Goal: Transaction & Acquisition: Purchase product/service

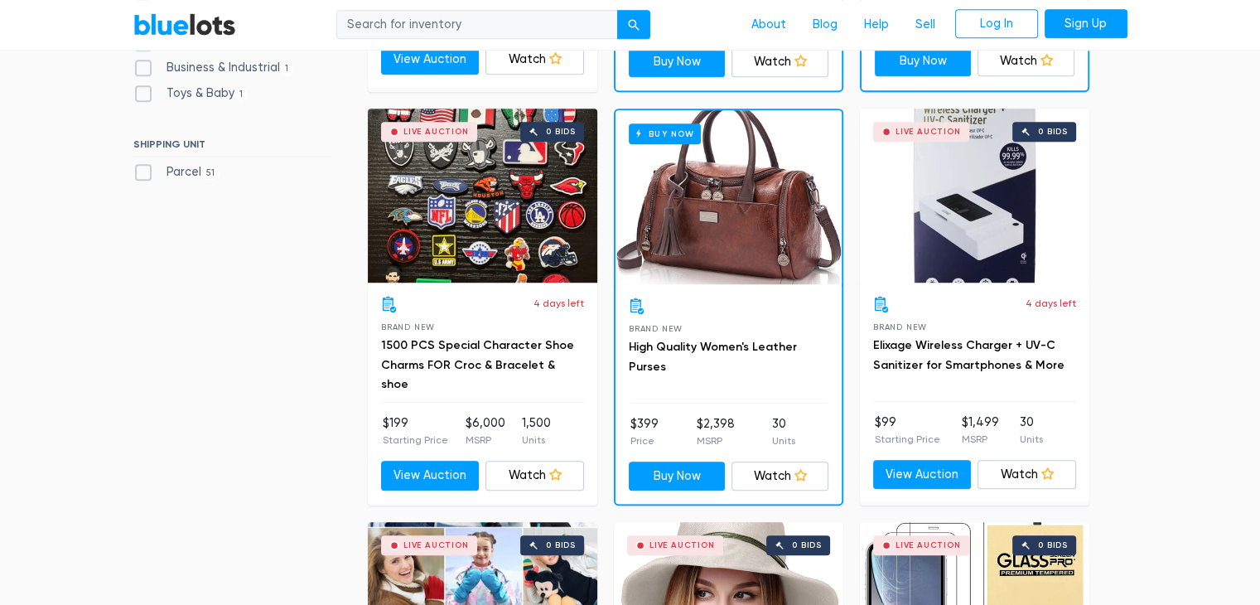
scroll to position [871, 0]
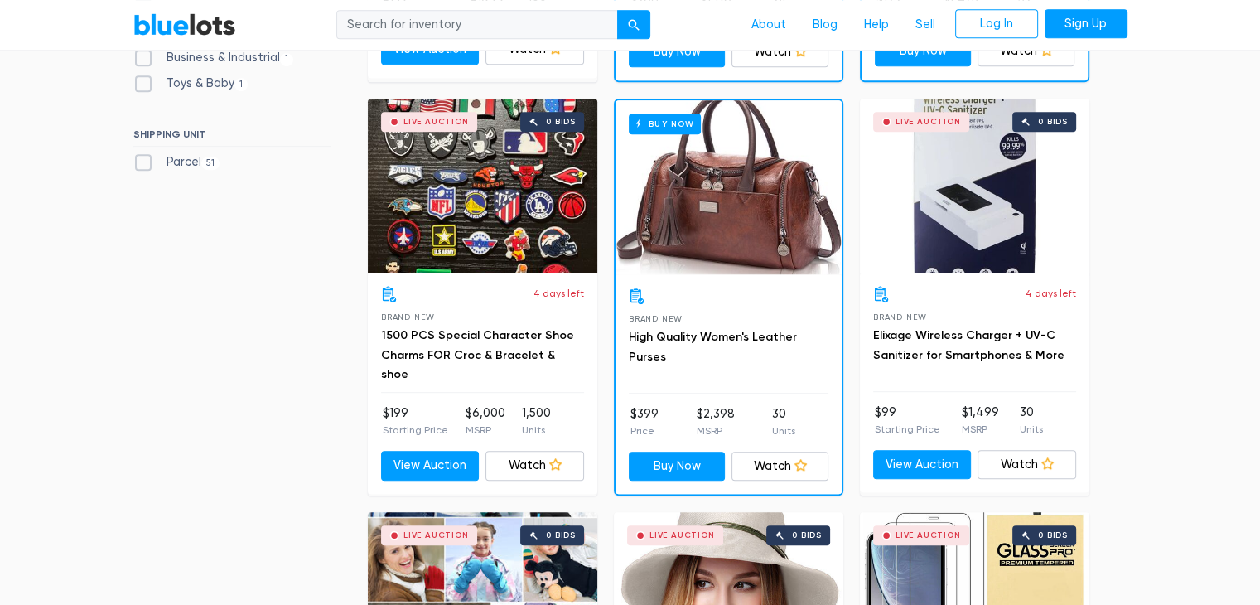
drag, startPoint x: 679, startPoint y: 284, endPoint x: 232, endPoint y: 272, distance: 447.4
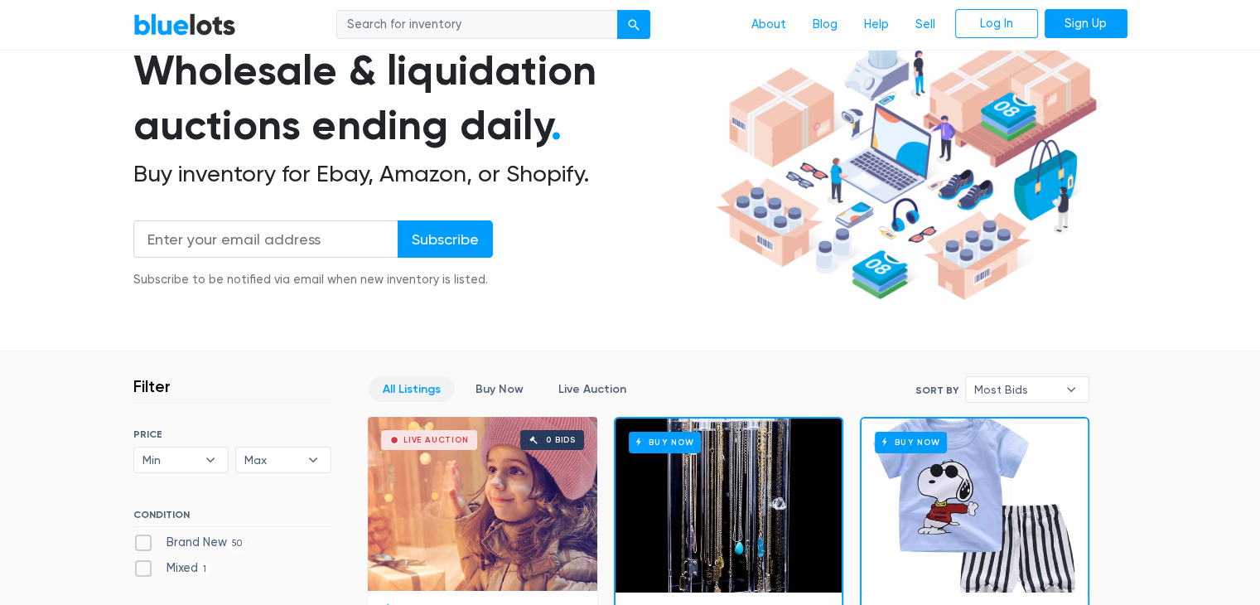
scroll to position [133, 0]
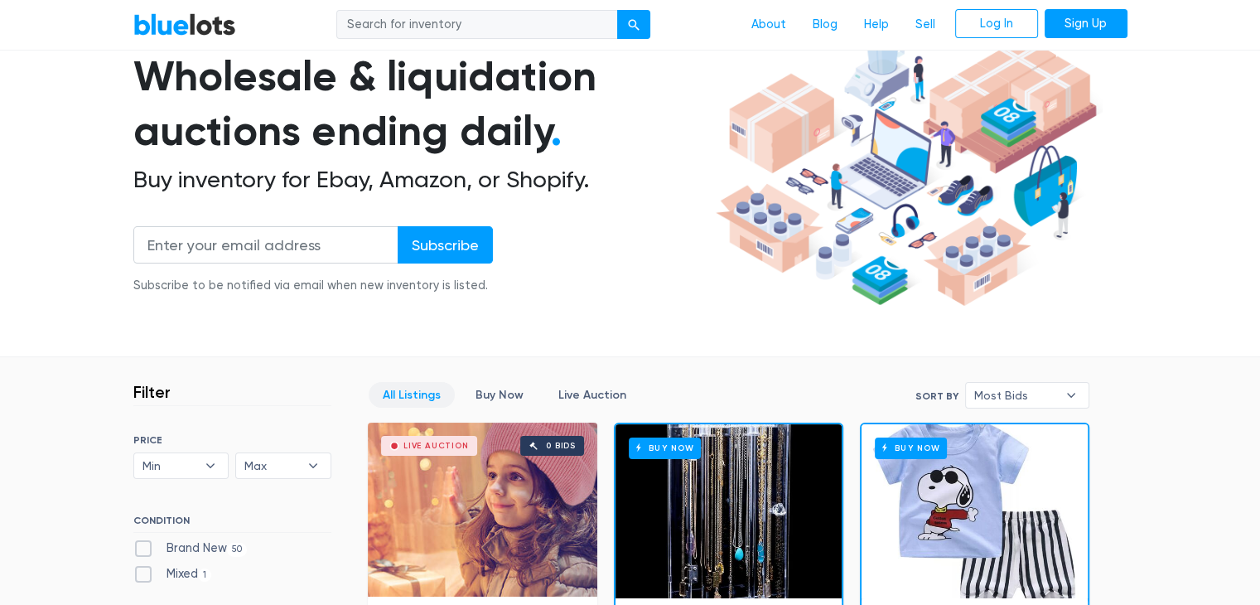
click at [994, 36] on link "Log In" at bounding box center [996, 24] width 83 height 30
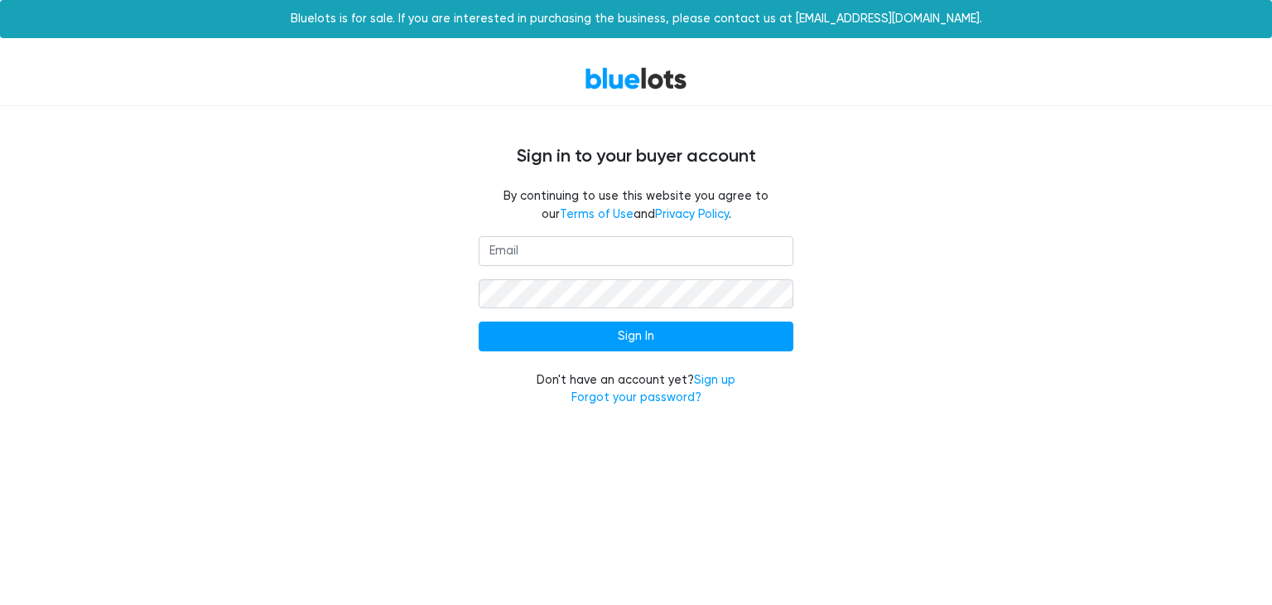
click at [526, 265] on input "email" at bounding box center [636, 251] width 315 height 30
click at [722, 378] on link "Sign up" at bounding box center [714, 380] width 41 height 14
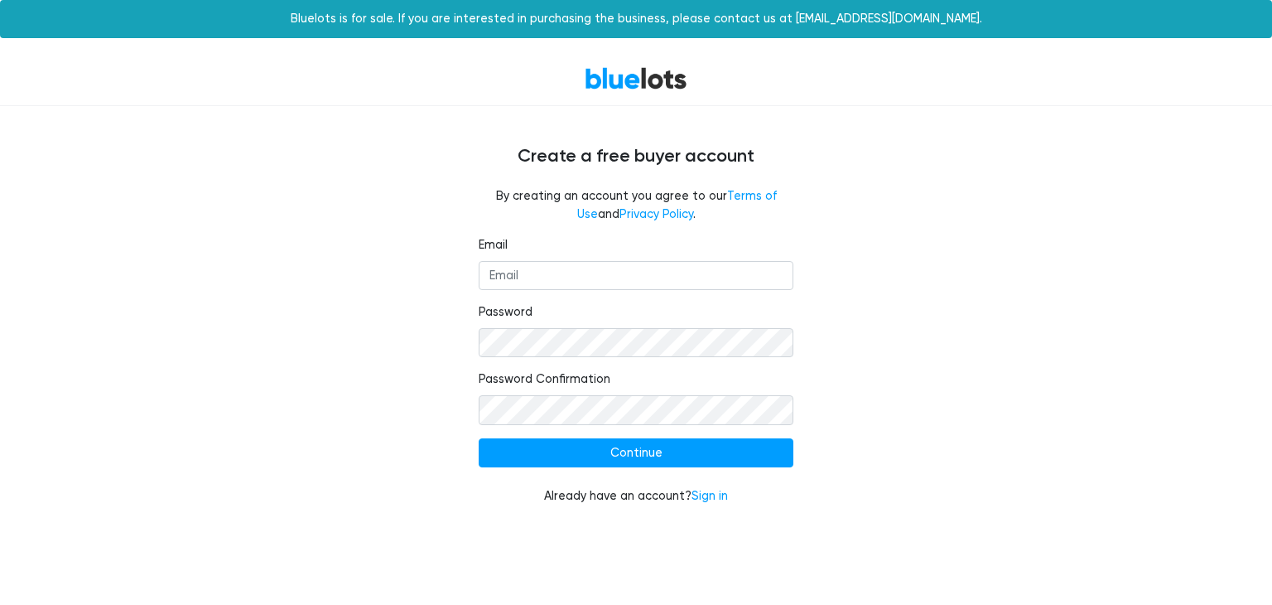
click at [487, 242] on label "Email" at bounding box center [493, 245] width 29 height 18
click at [487, 261] on input "Email" at bounding box center [636, 276] width 315 height 30
click at [513, 267] on input "Email" at bounding box center [636, 276] width 315 height 30
type input "Cl@littlecominc.com"
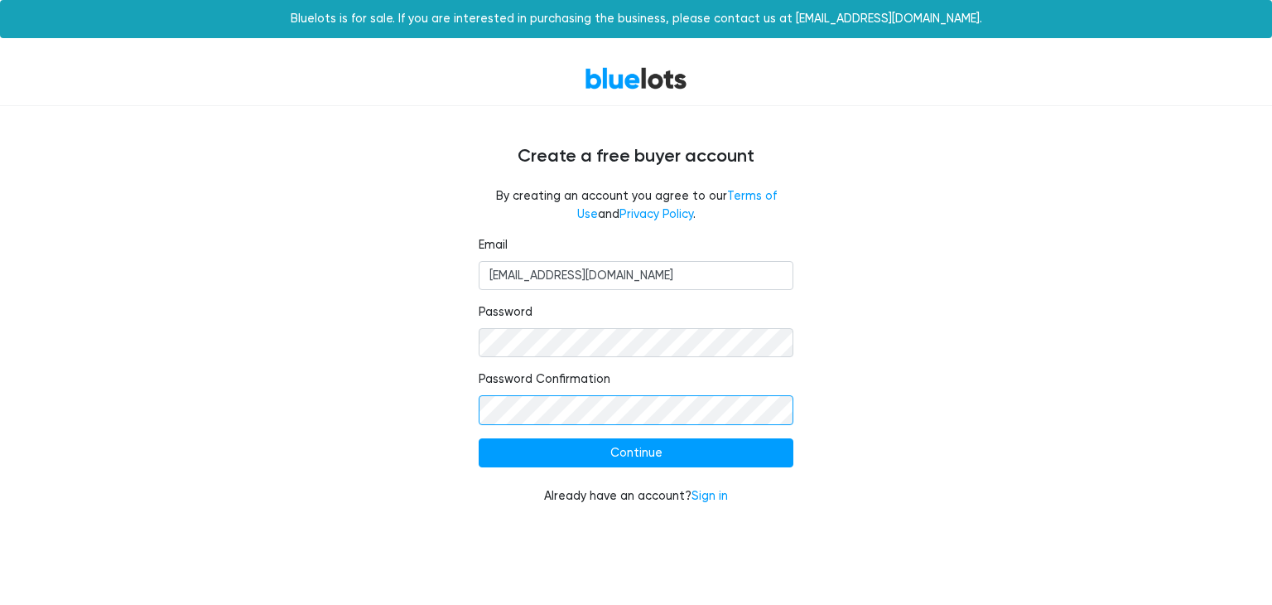
click at [479, 438] on input "Continue" at bounding box center [636, 453] width 315 height 30
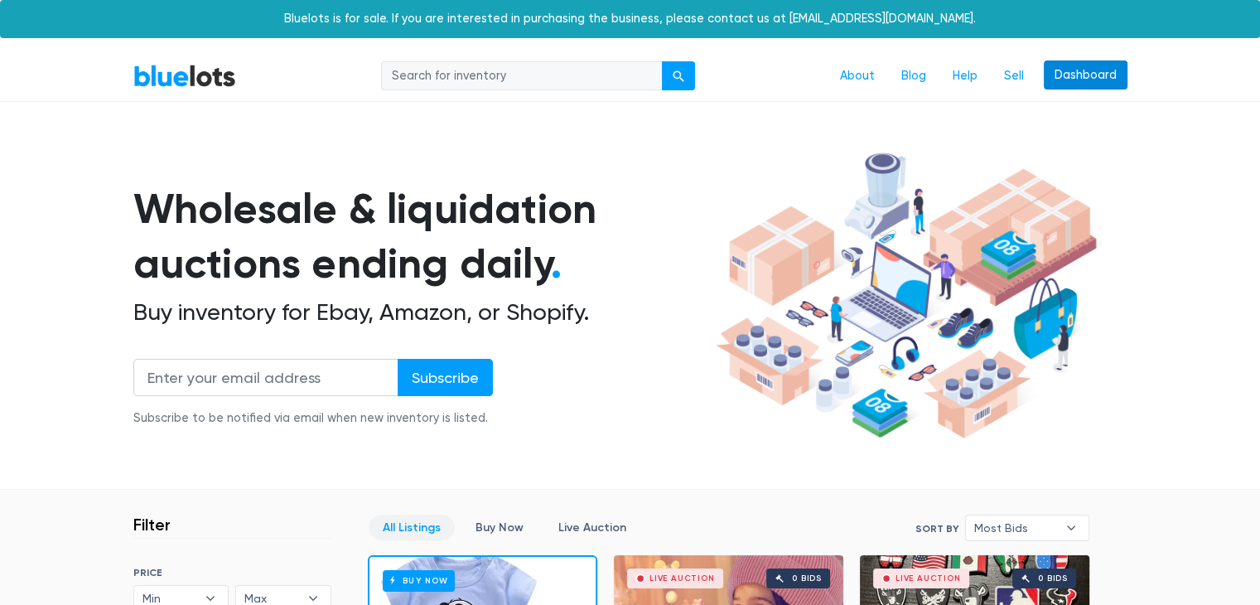
click at [1111, 76] on link "Dashboard" at bounding box center [1086, 75] width 84 height 30
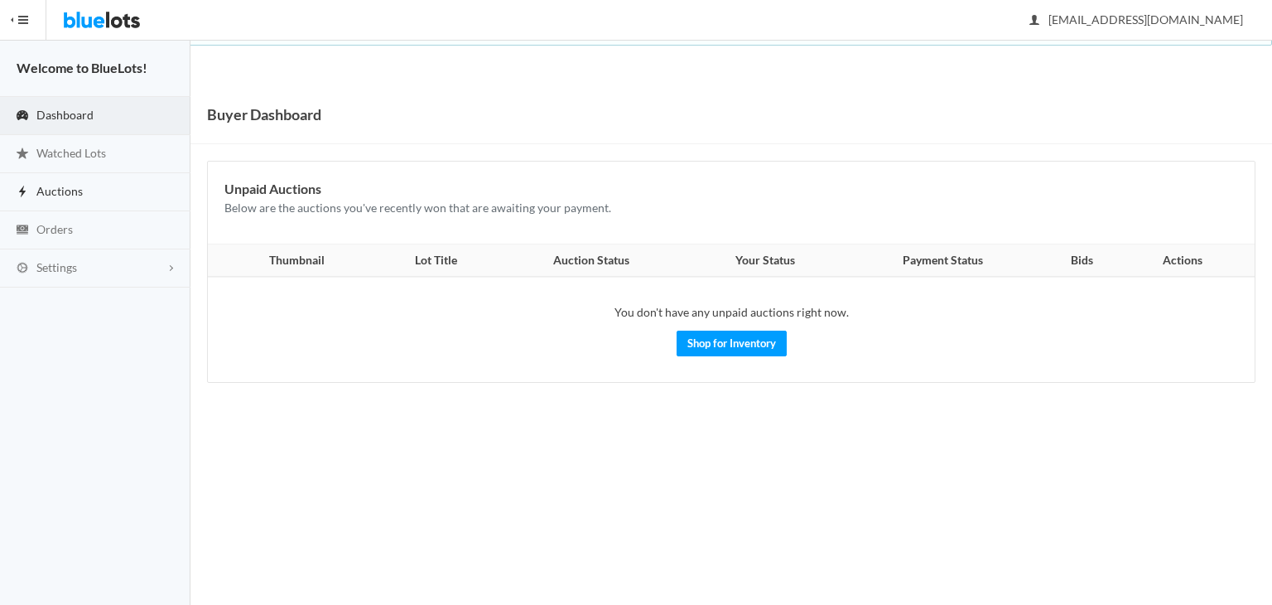
click at [104, 186] on link "Auctions" at bounding box center [95, 192] width 190 height 38
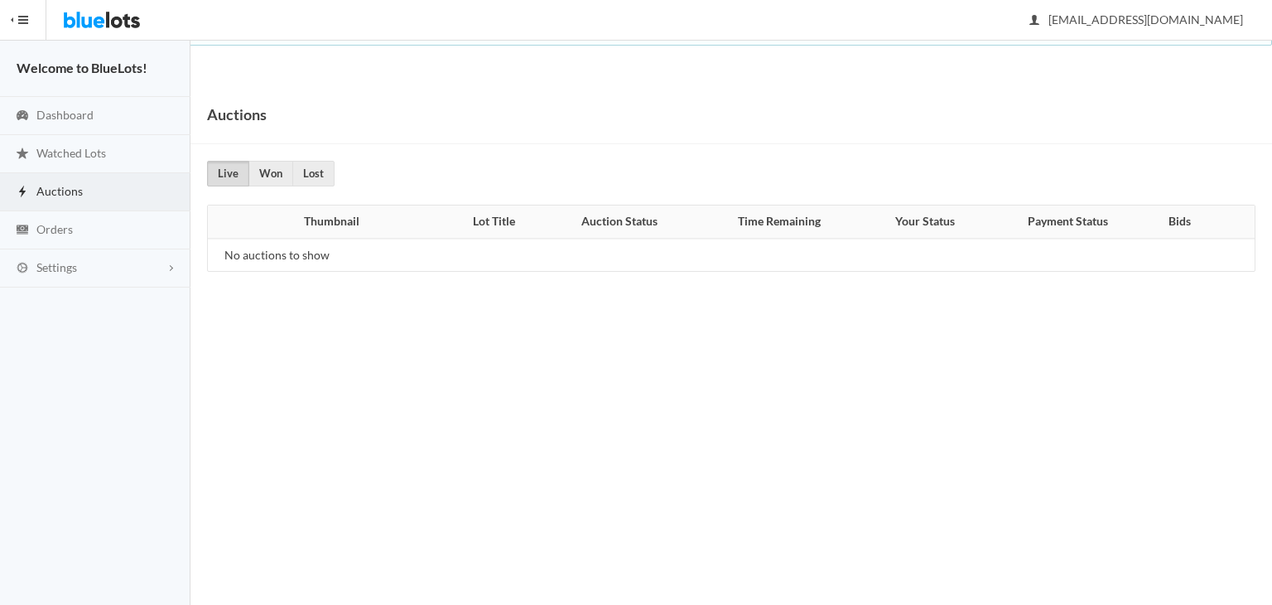
click at [20, 34] on button "HIDE MENU" at bounding box center [23, 20] width 46 height 40
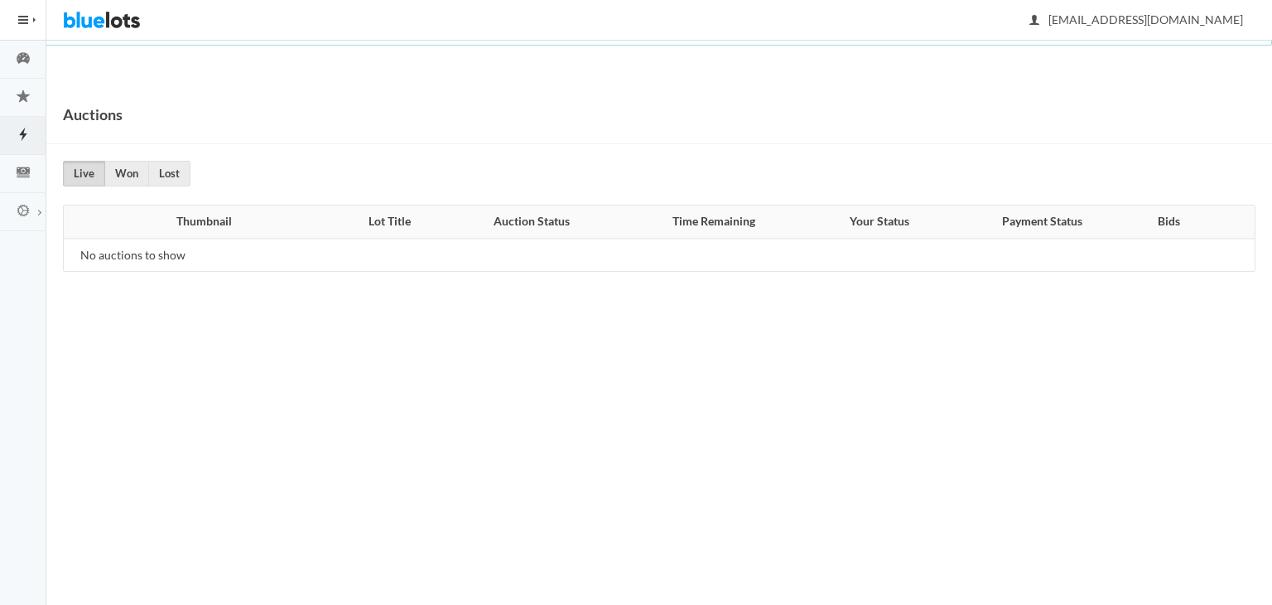
click at [91, 27] on img at bounding box center [102, 20] width 78 height 40
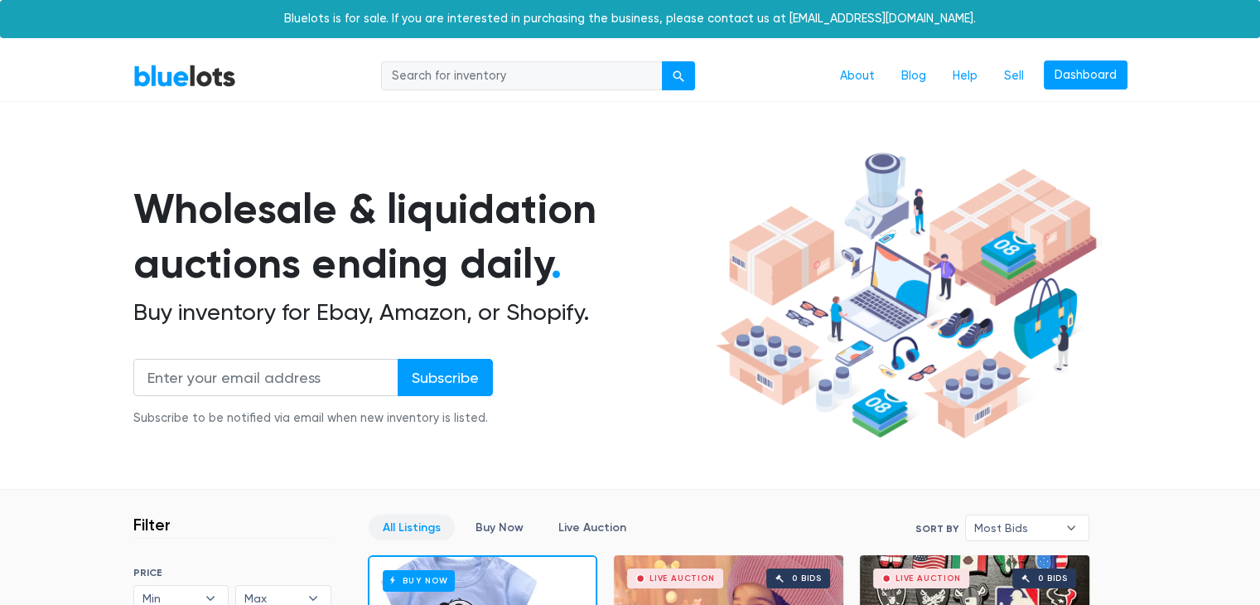
scroll to position [388, 0]
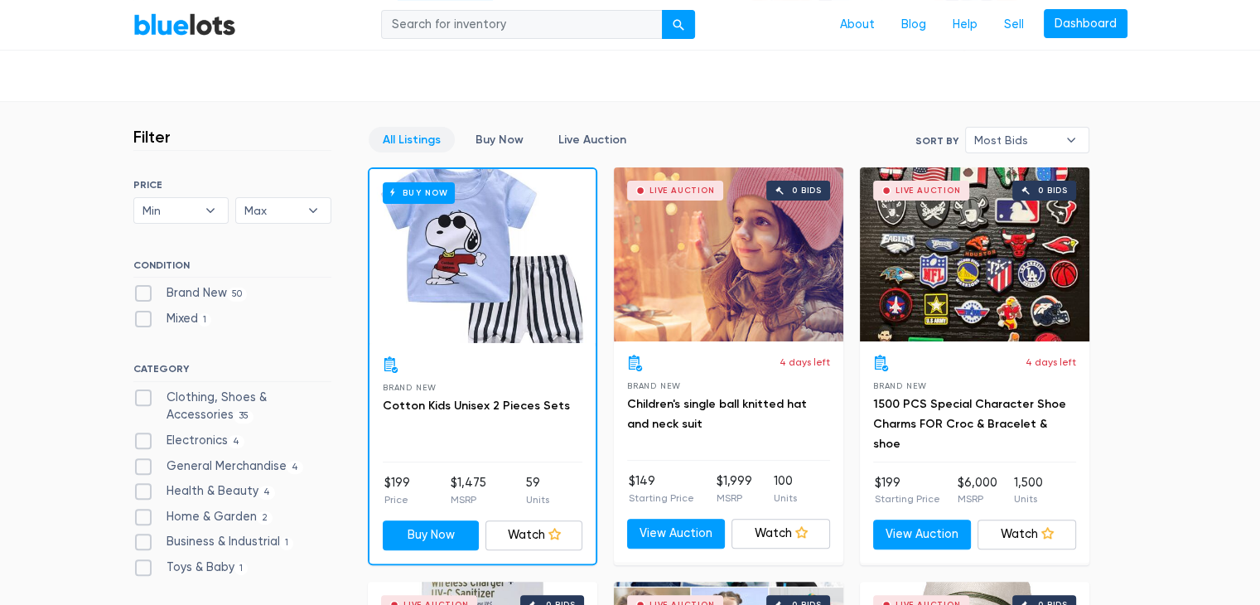
click at [135, 294] on label "Brand New 50" at bounding box center [190, 293] width 114 height 18
click at [135, 294] on New"] "Brand New 50" at bounding box center [138, 289] width 11 height 11
checkbox New"] "true"
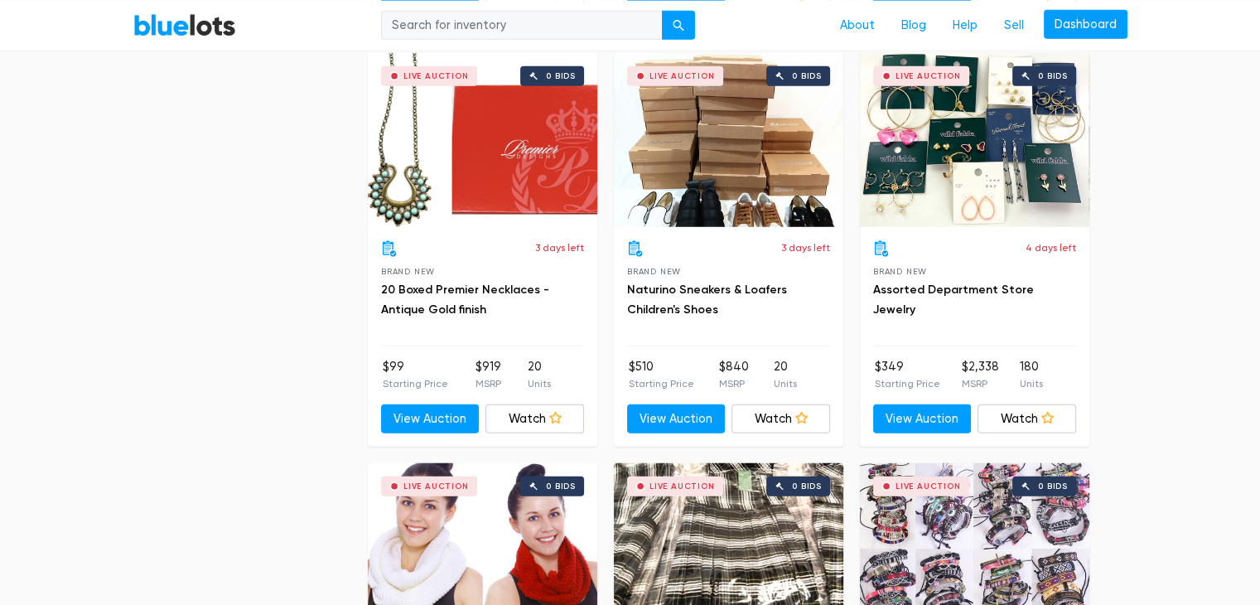
scroll to position [4205, 0]
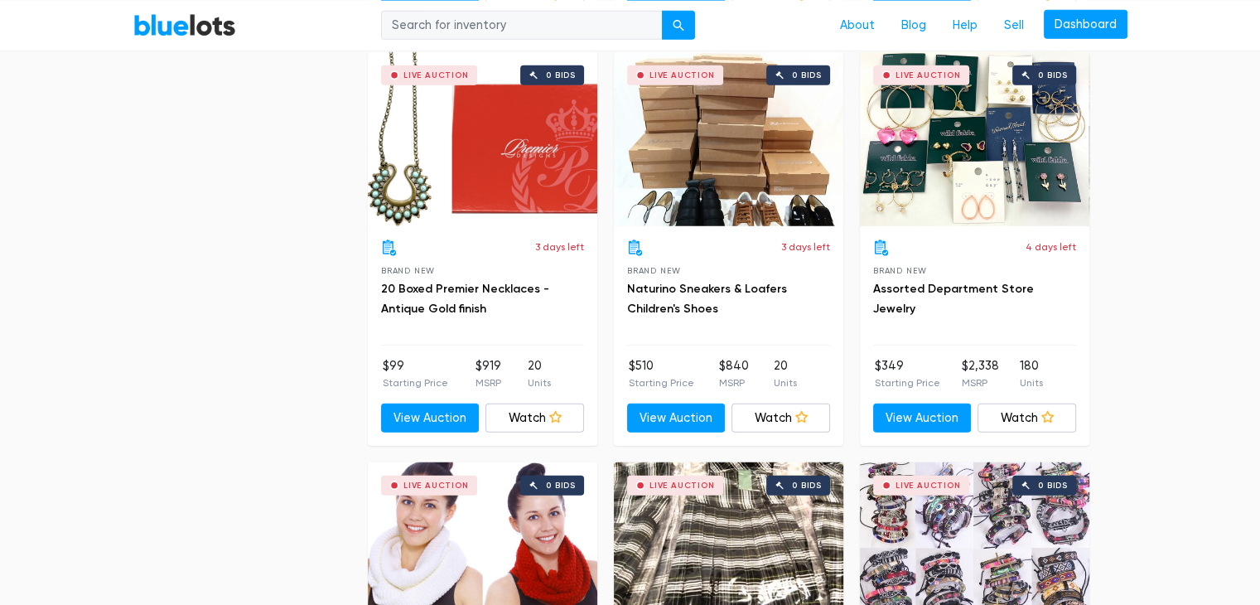
click at [467, 279] on h3 "20 Boxed Premier Necklaces - Antique Gold finish" at bounding box center [482, 299] width 203 height 40
click at [467, 287] on h3 "20 Boxed Premier Necklaces - Antique Gold finish" at bounding box center [482, 299] width 203 height 40
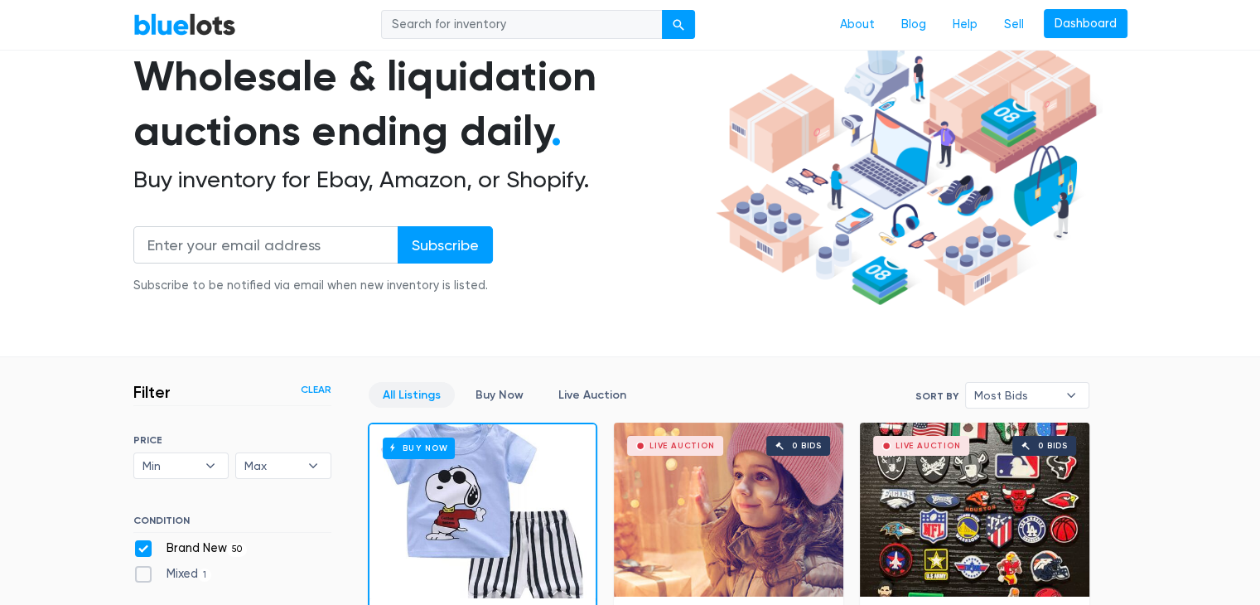
scroll to position [134, 0]
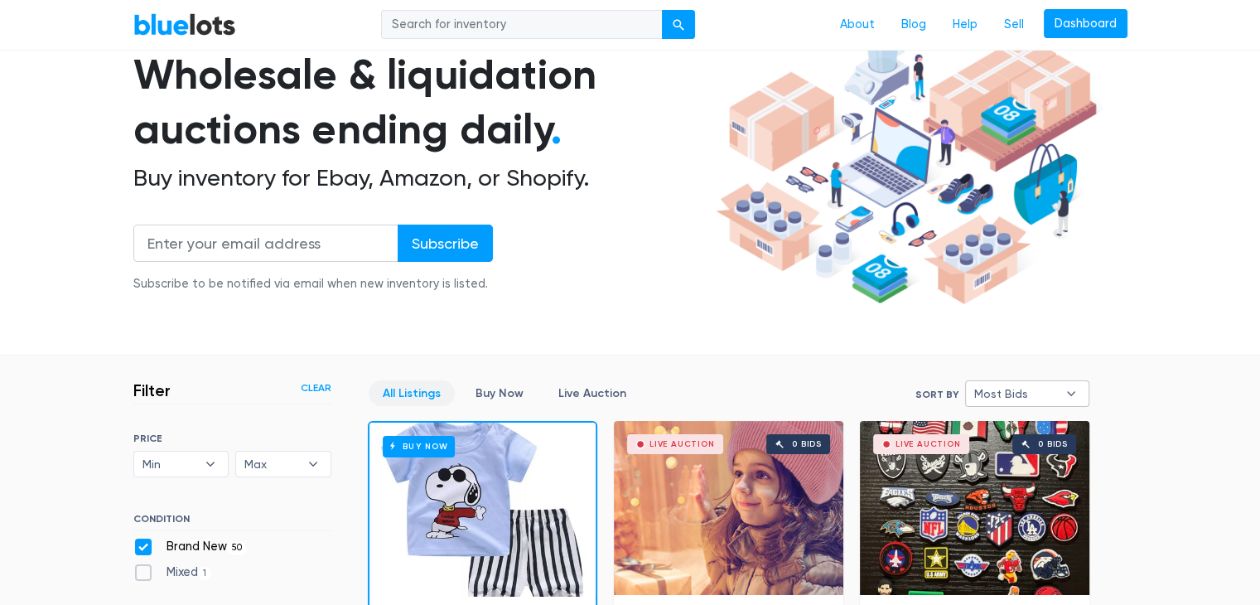
click at [1017, 398] on span "Most Bids" at bounding box center [1015, 393] width 83 height 25
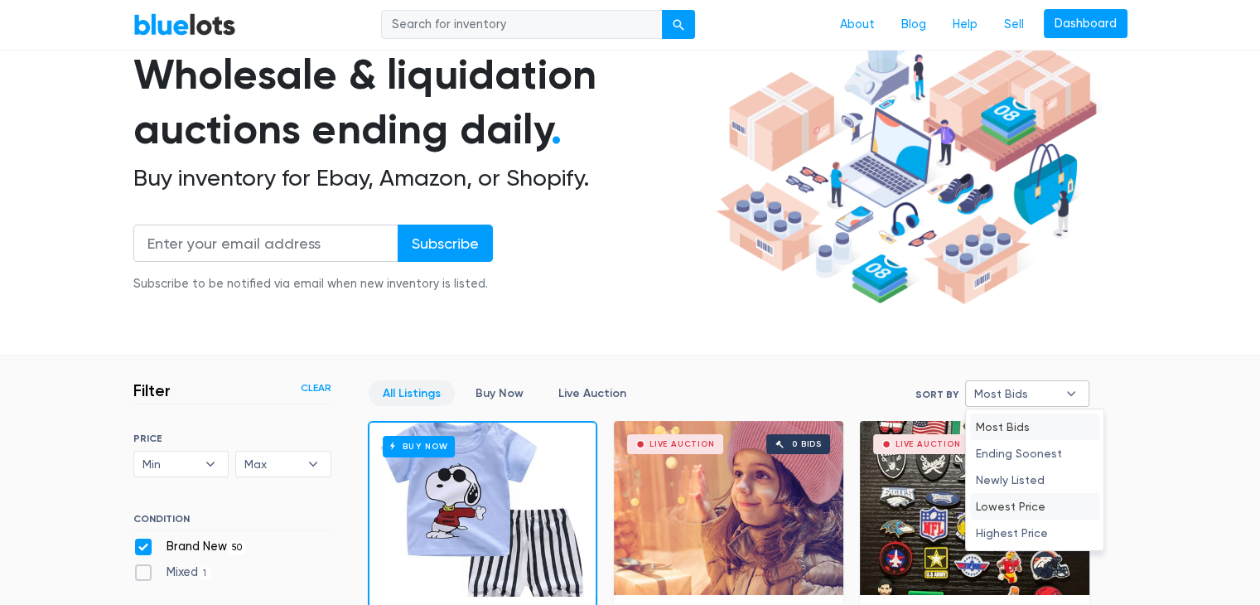
click at [1022, 504] on li "Lowest Price" at bounding box center [1034, 506] width 129 height 27
select select "lowest_price"
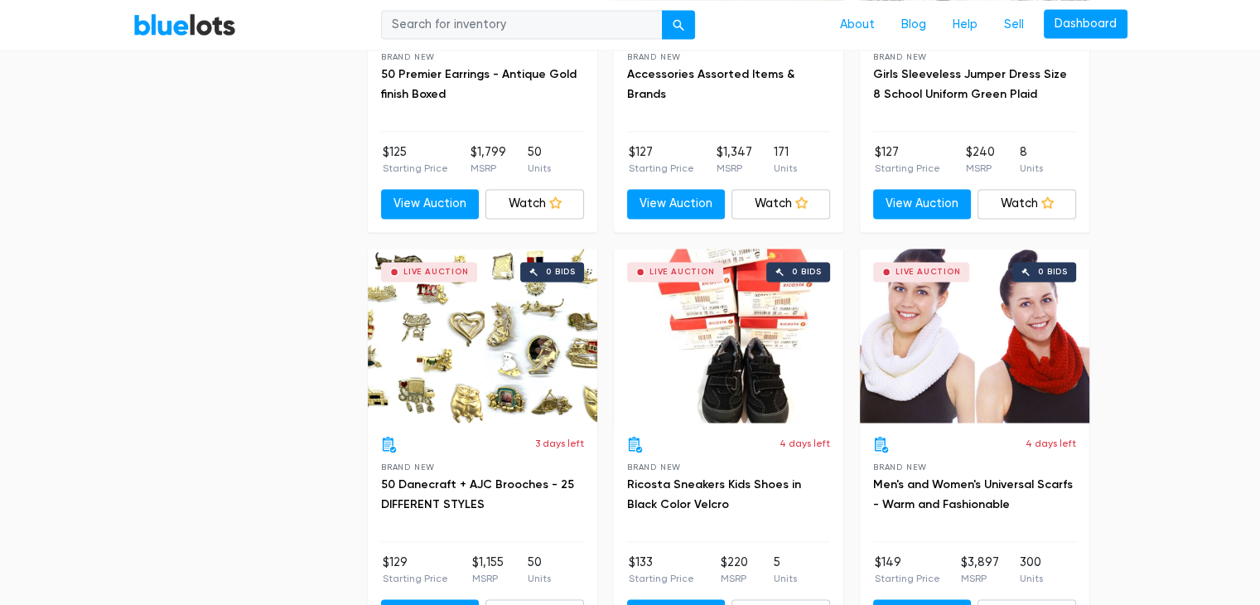
scroll to position [2365, 0]
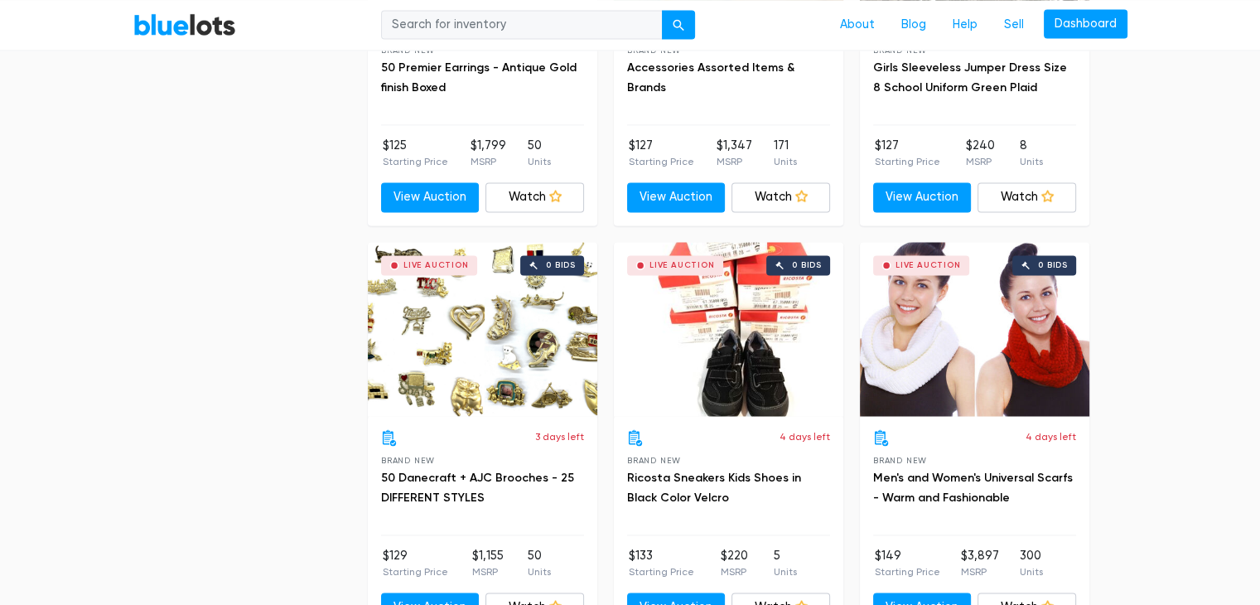
click at [661, 356] on div "Live Auction 0 bids" at bounding box center [728, 329] width 229 height 174
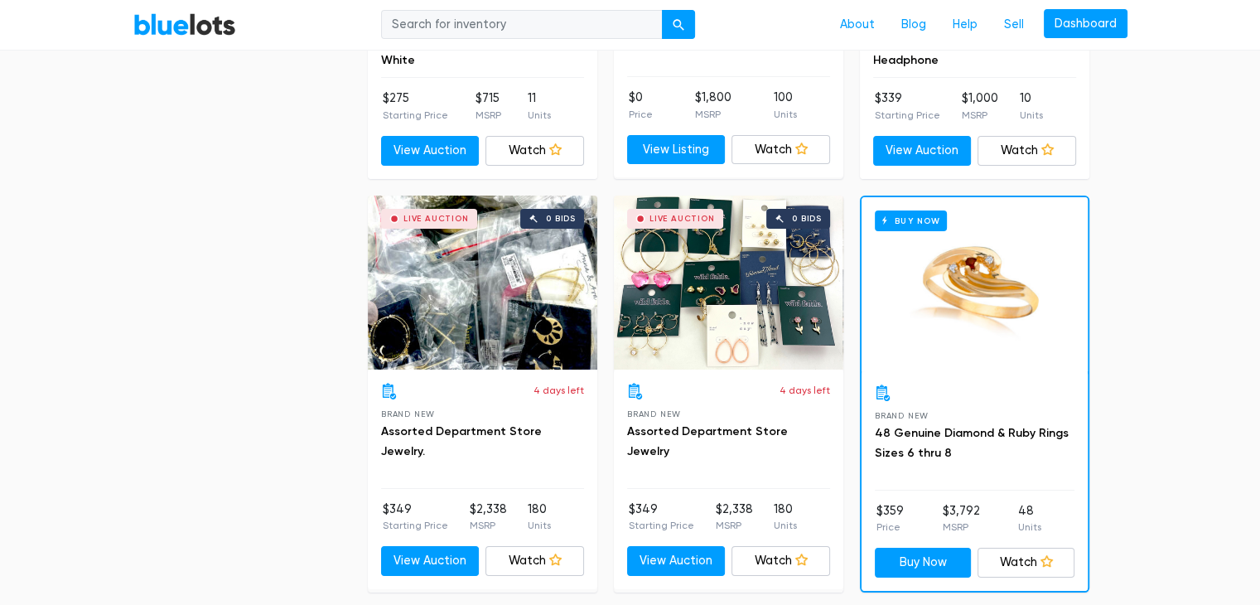
scroll to position [6332, 0]
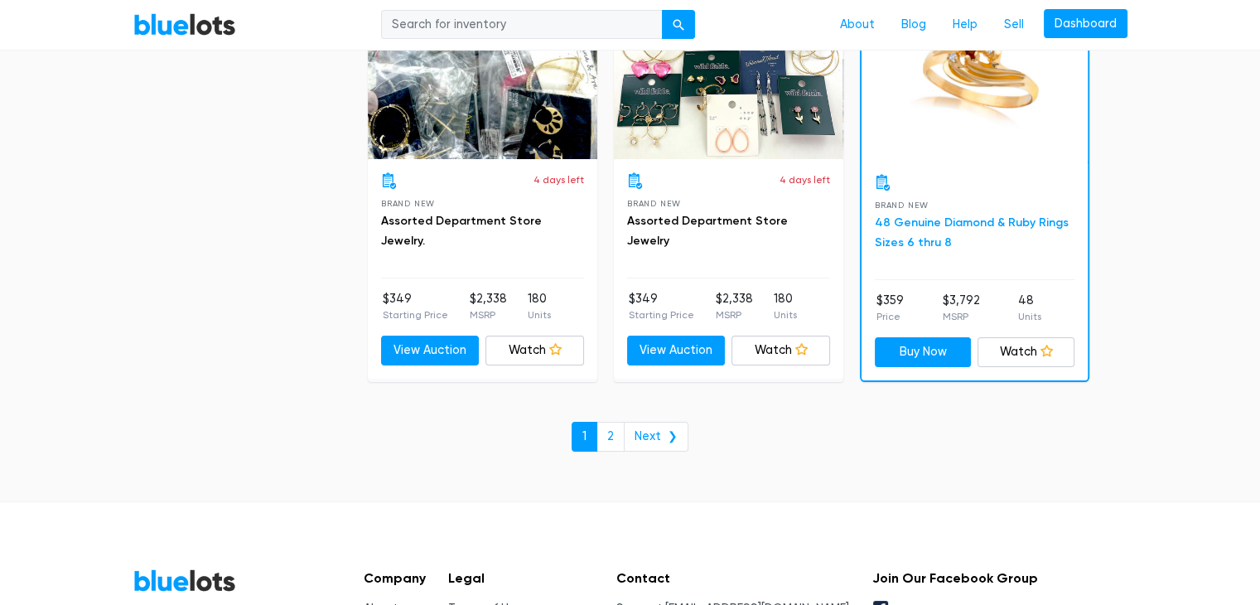
click at [948, 215] on link "48 Genuine Diamond & Ruby Rings Sizes 6 thru 8" at bounding box center [972, 232] width 194 height 34
click at [610, 422] on link "2" at bounding box center [610, 437] width 28 height 30
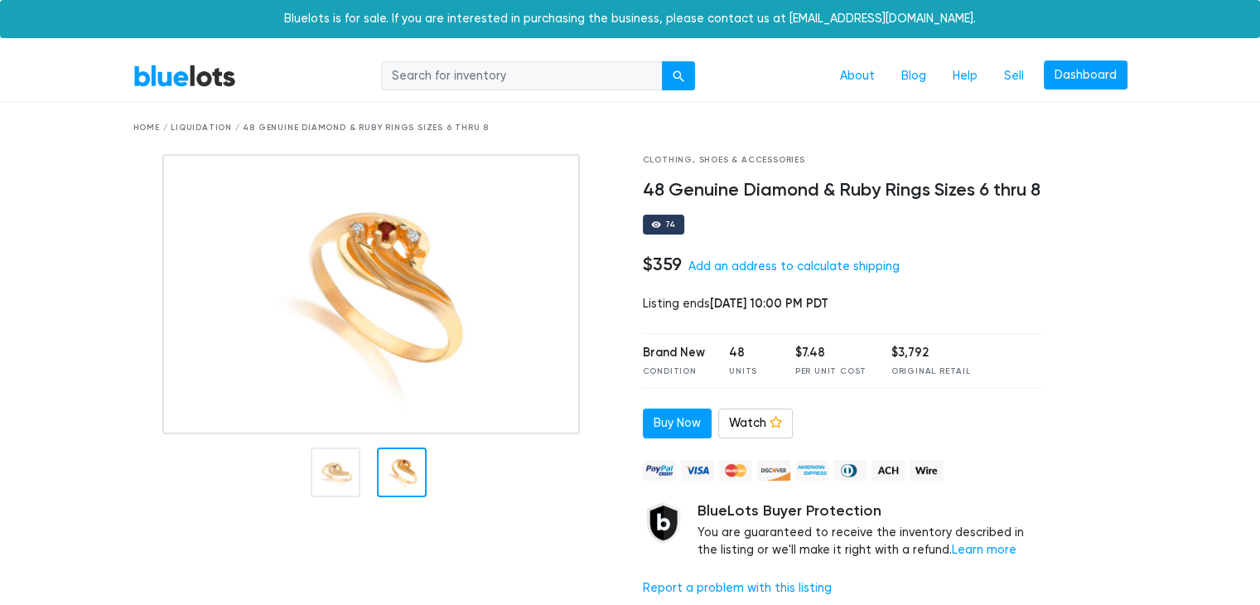
click at [387, 523] on div at bounding box center [375, 382] width 509 height 456
click at [398, 280] on img at bounding box center [370, 294] width 417 height 280
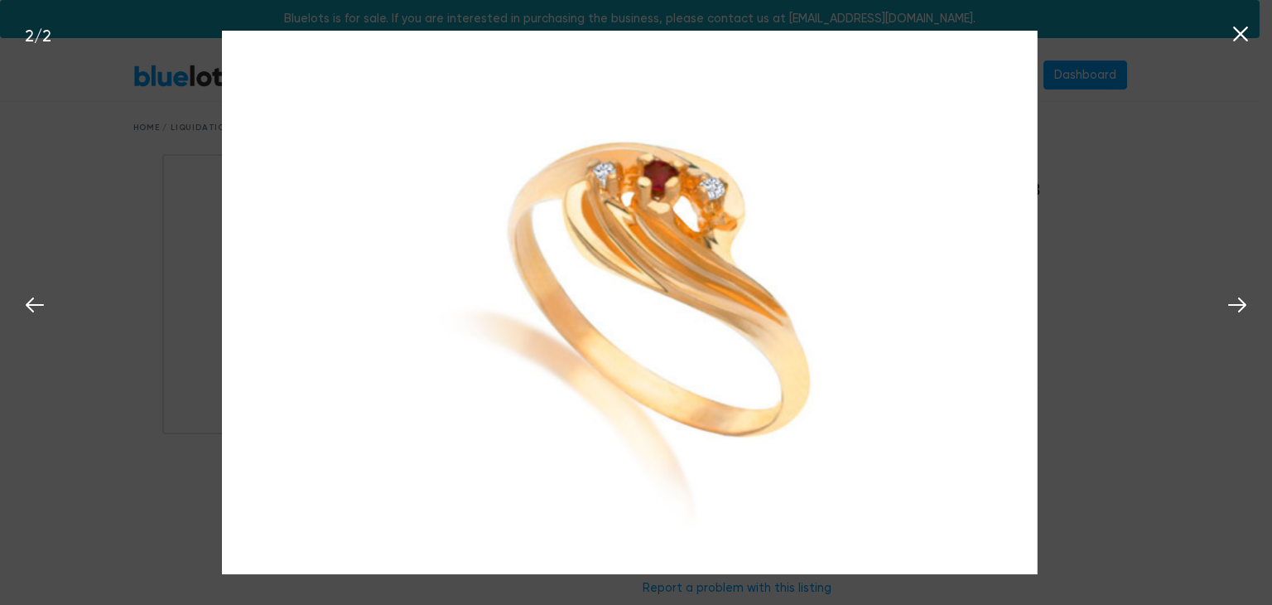
click at [1236, 22] on icon at bounding box center [1240, 34] width 25 height 25
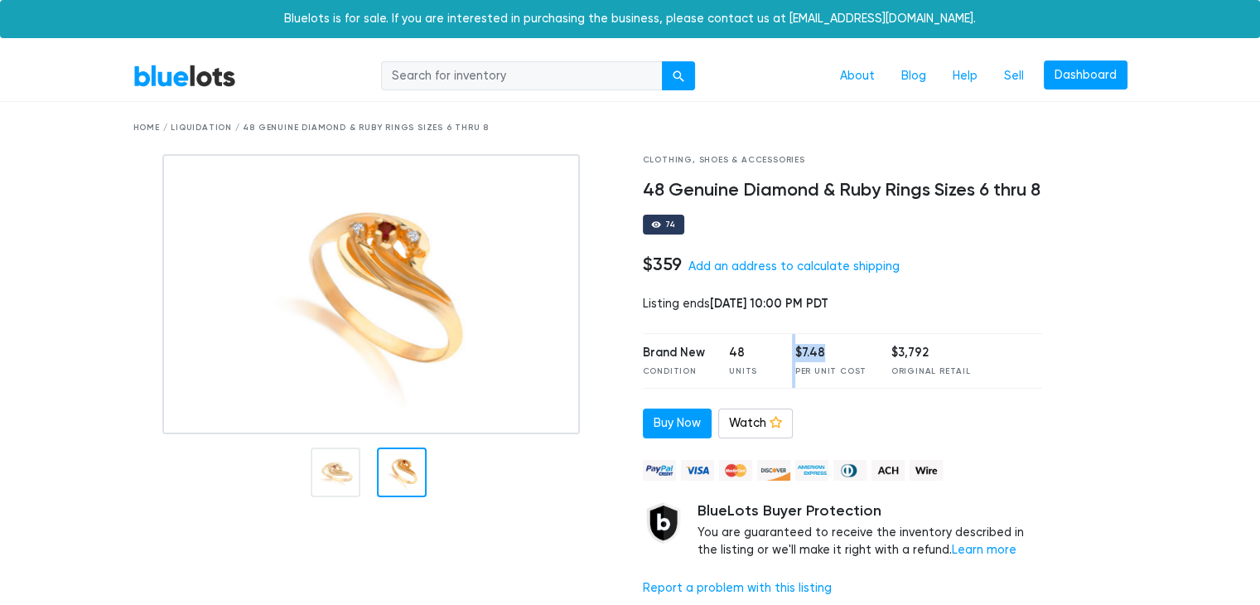
drag, startPoint x: 851, startPoint y: 362, endPoint x: 772, endPoint y: 369, distance: 79.9
click at [772, 369] on div "Brand New Condition 48 Units $7.48 Per Unit Cost $3,792 Original Retail" at bounding box center [843, 360] width 400 height 55
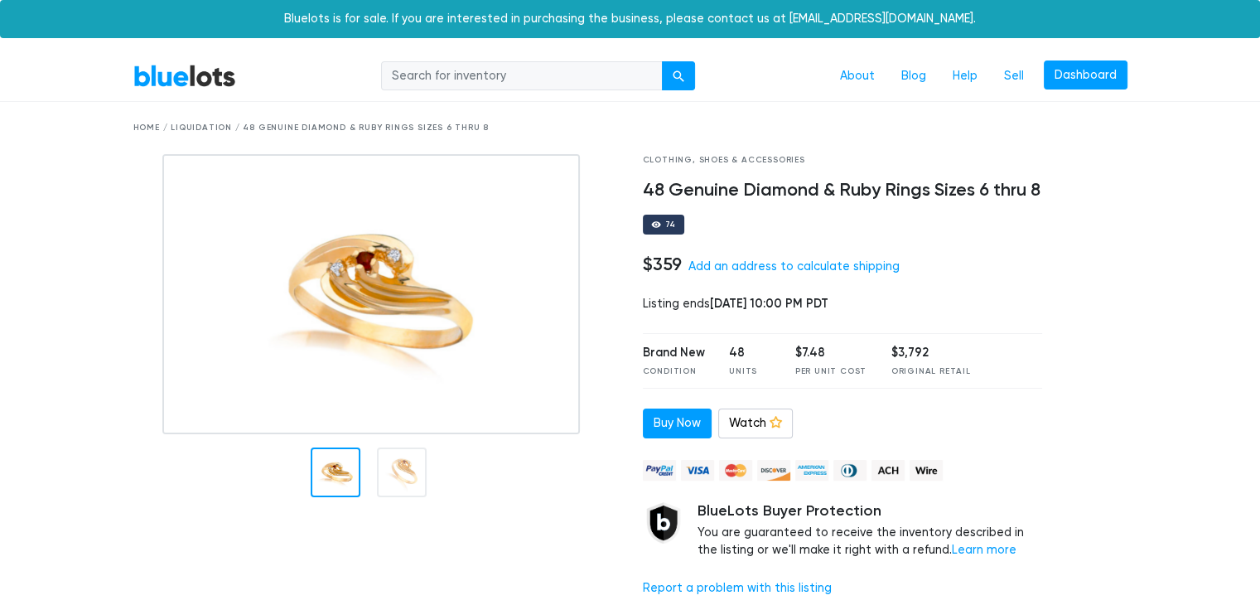
click at [320, 481] on div at bounding box center [336, 472] width 50 height 50
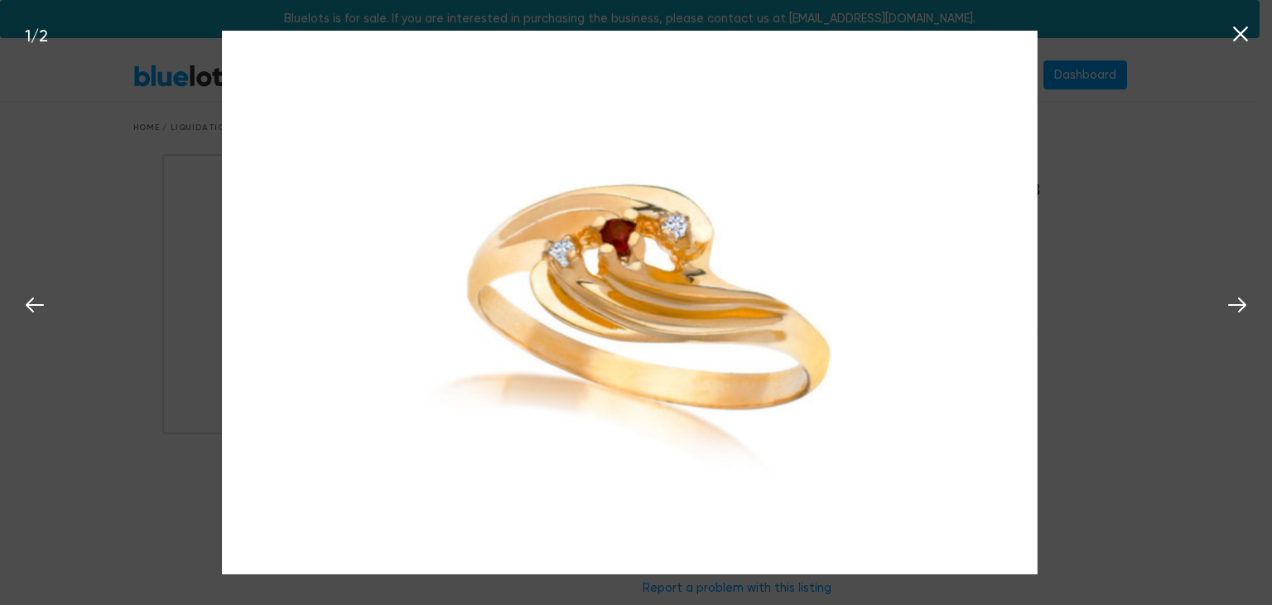
click at [1232, 31] on icon at bounding box center [1240, 34] width 25 height 25
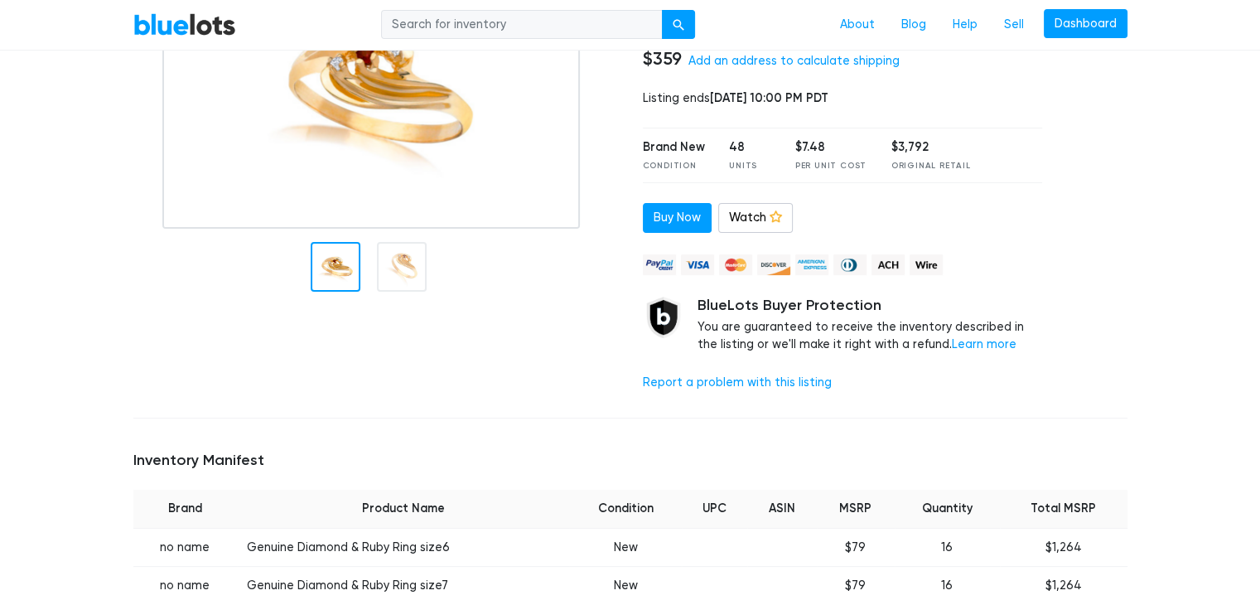
scroll to position [275, 0]
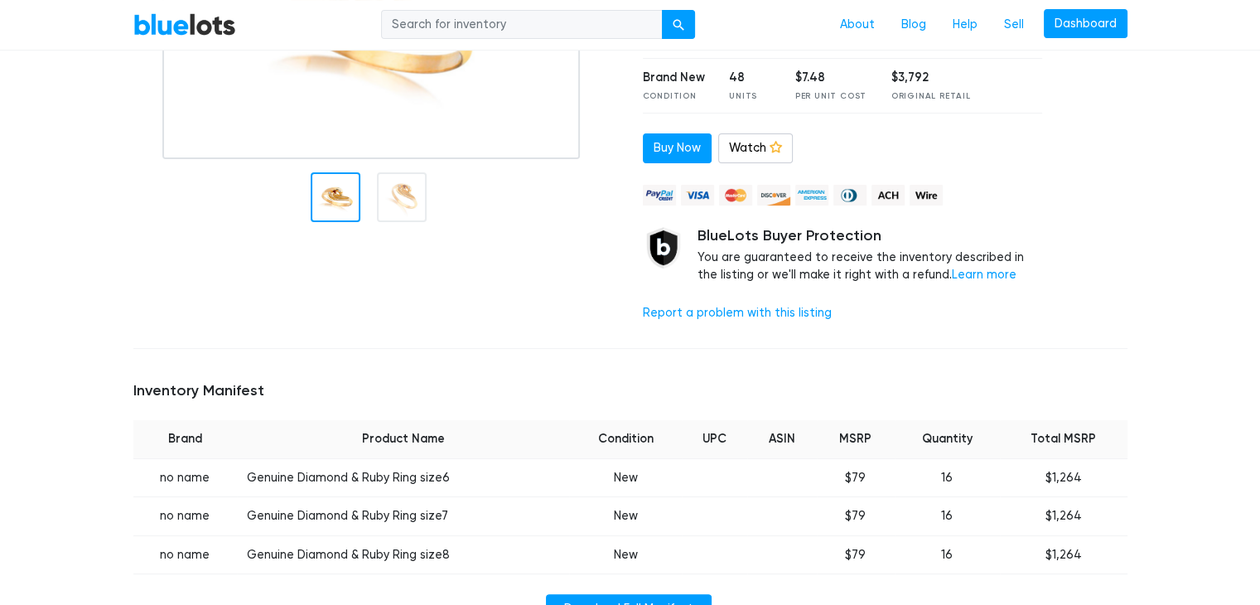
drag, startPoint x: 704, startPoint y: 236, endPoint x: 904, endPoint y: 271, distance: 203.4
click at [904, 271] on div "BlueLots Buyer Protection You are guaranteed to receive the inventory described…" at bounding box center [869, 255] width 345 height 57
click at [920, 310] on div "Report a problem with this listing" at bounding box center [843, 313] width 400 height 18
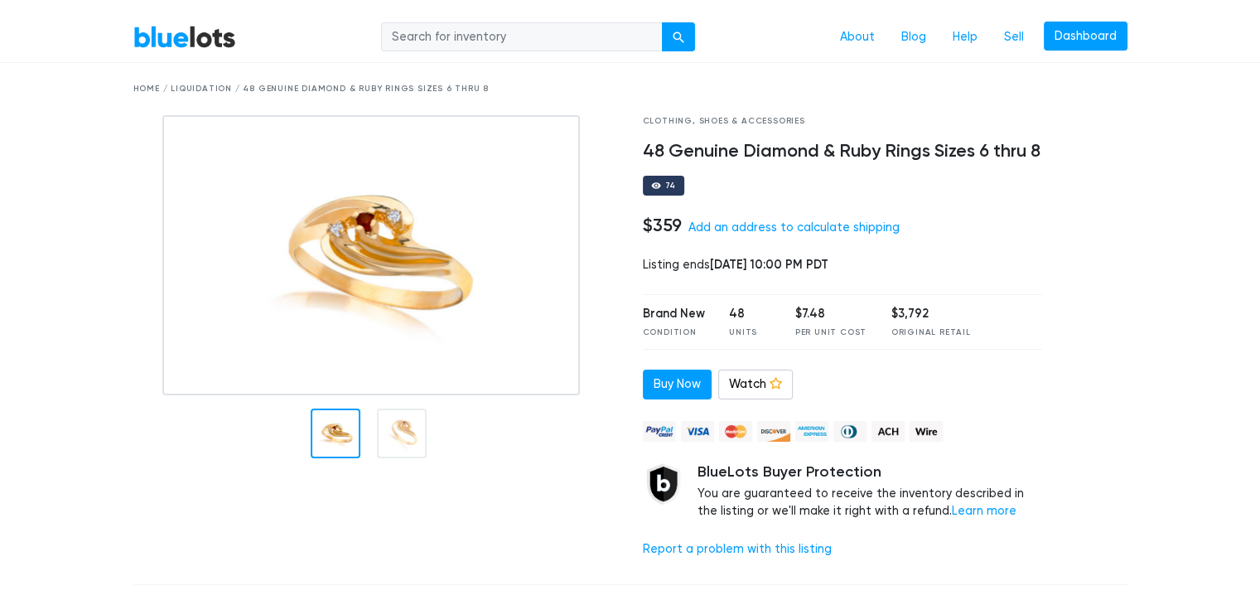
scroll to position [40, 0]
drag, startPoint x: 851, startPoint y: 316, endPoint x: 788, endPoint y: 315, distance: 62.1
click at [788, 315] on div "Brand New Condition 48 Units $7.48 Per Unit Cost $3,792 Original Retail" at bounding box center [843, 320] width 400 height 55
click at [1073, 316] on div at bounding box center [1096, 342] width 85 height 456
click at [817, 227] on link "Add an address to calculate shipping" at bounding box center [793, 226] width 211 height 14
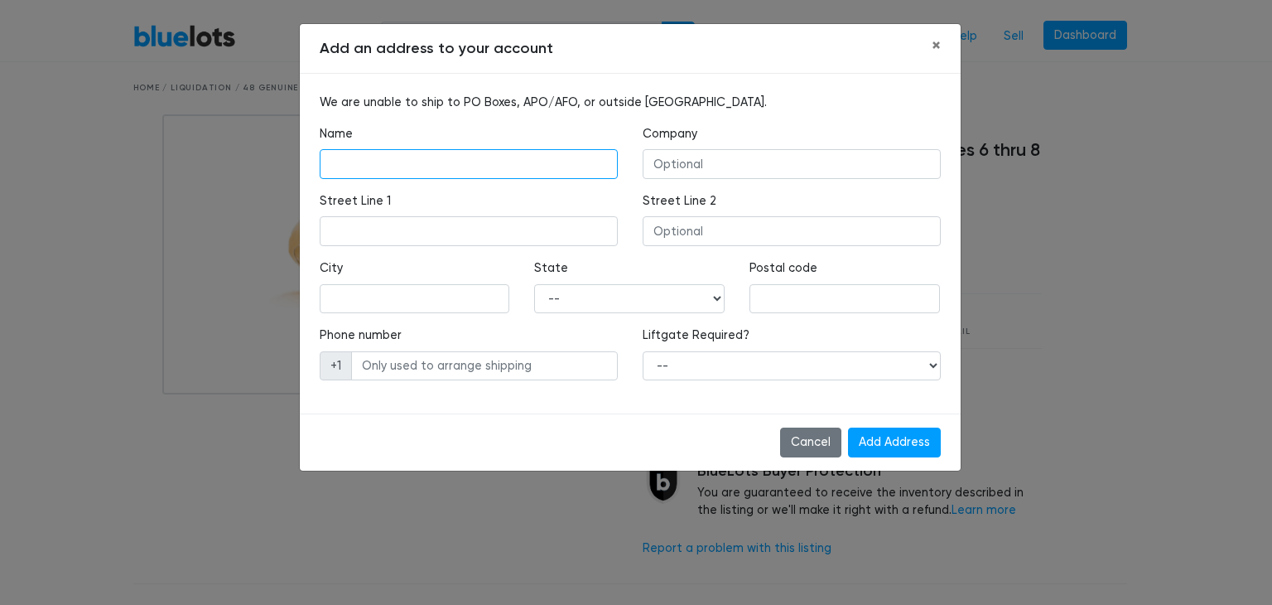
click at [518, 150] on input "text" at bounding box center [469, 164] width 298 height 30
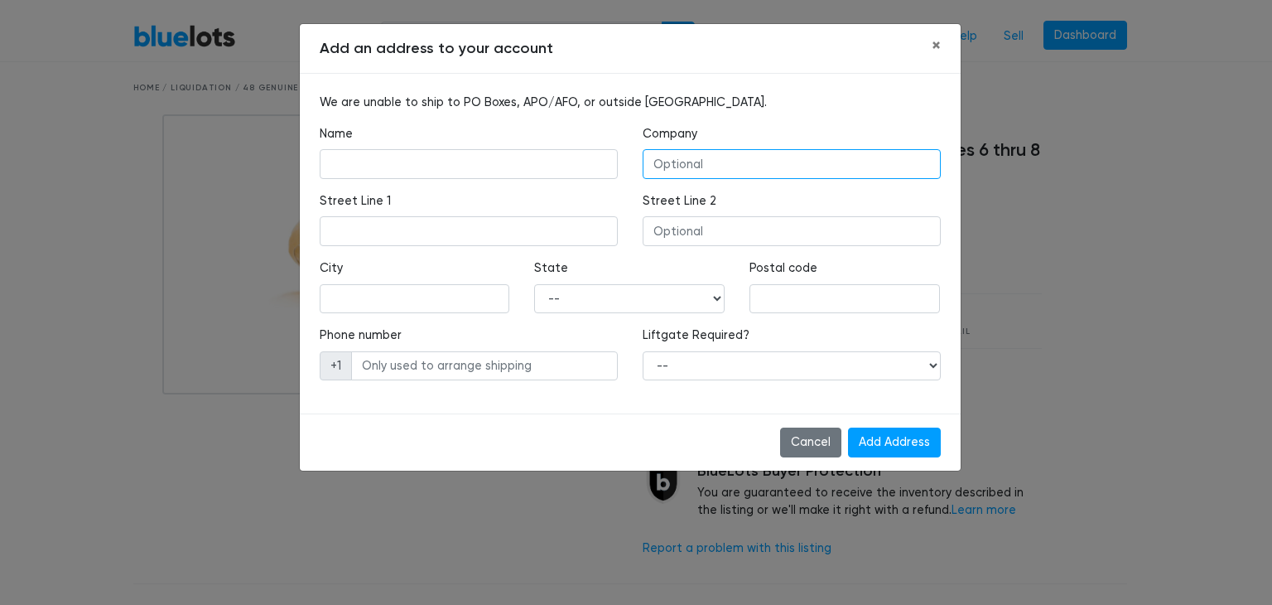
click at [783, 173] on input "text" at bounding box center [792, 164] width 298 height 30
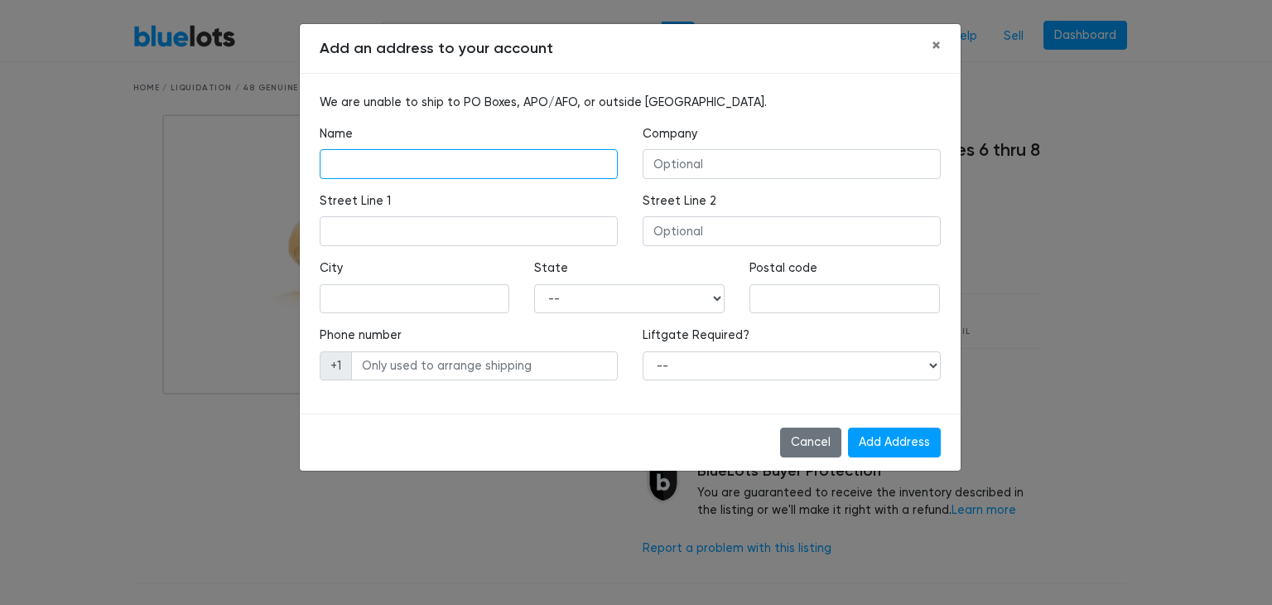
click at [401, 161] on input "text" at bounding box center [469, 164] width 298 height 30
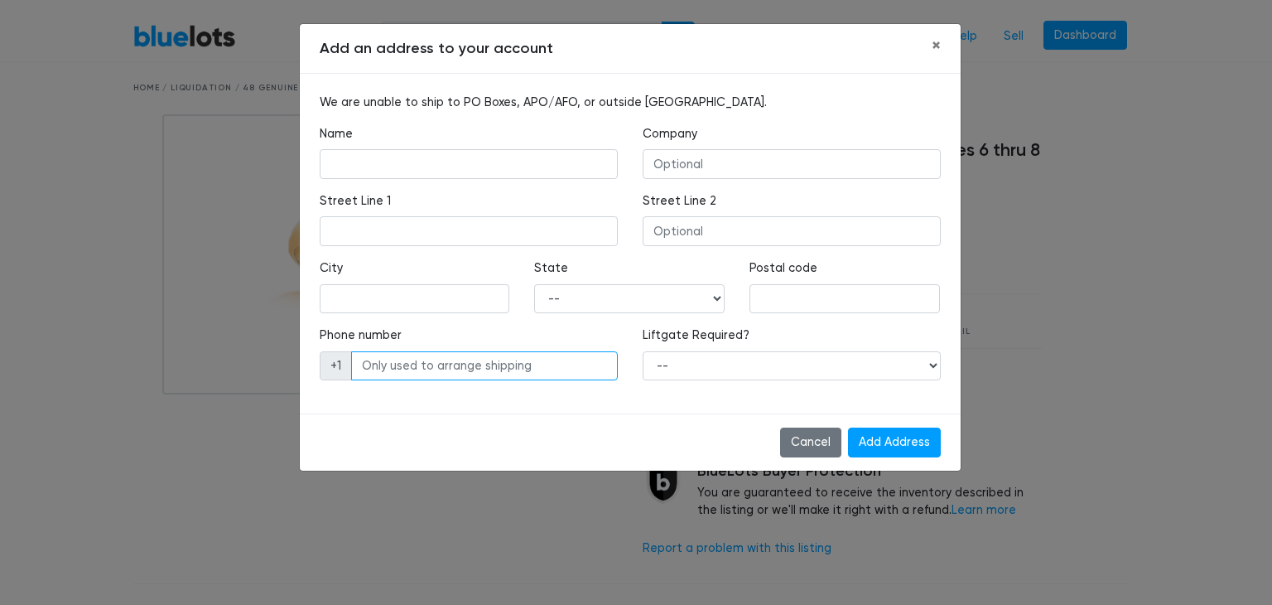
click at [487, 363] on input "text" at bounding box center [484, 366] width 267 height 30
click at [722, 375] on select "-- Yes No" at bounding box center [792, 366] width 298 height 30
select select "0"
click at [643, 351] on select "-- Yes No" at bounding box center [792, 366] width 298 height 30
click at [942, 60] on button "×" at bounding box center [936, 46] width 36 height 45
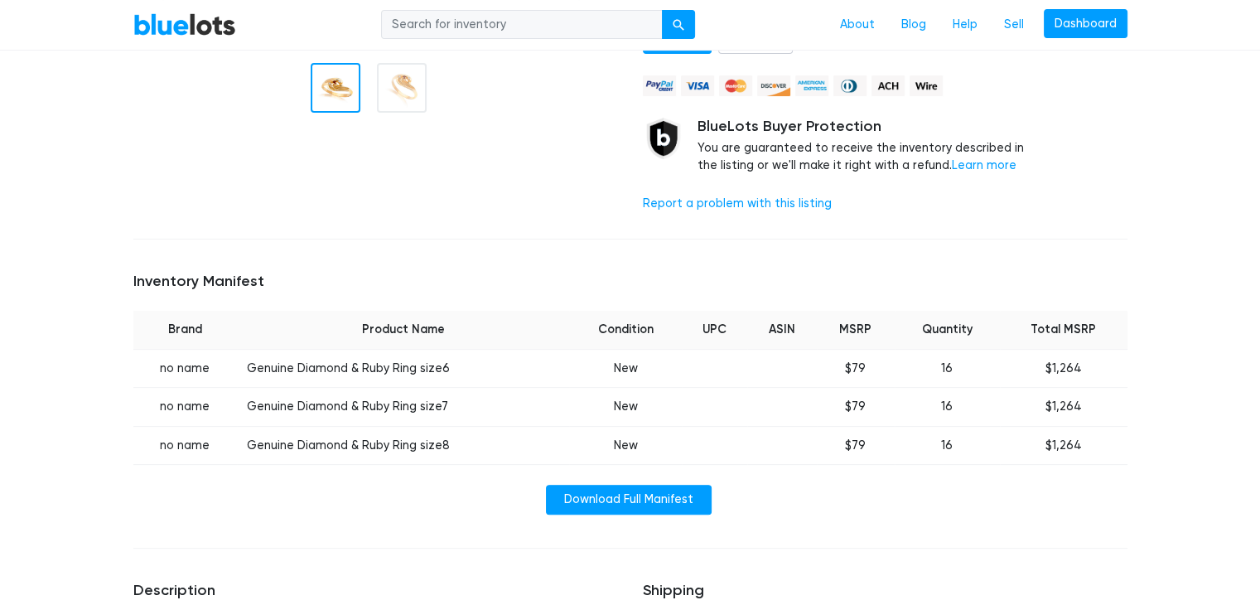
scroll to position [0, 0]
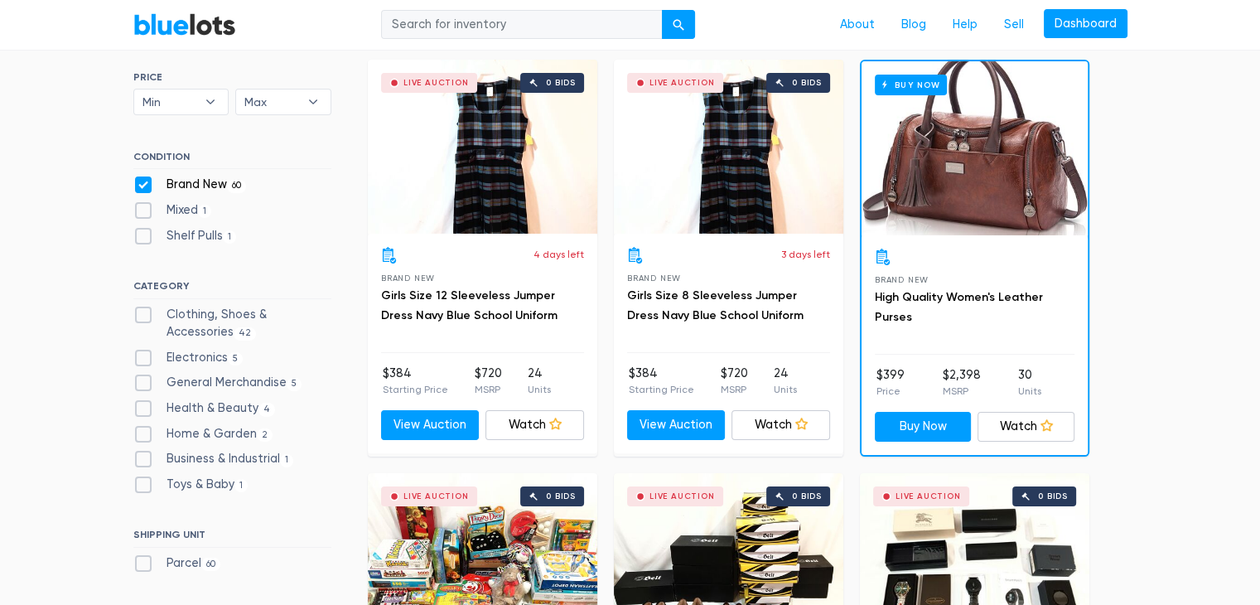
scroll to position [119, 0]
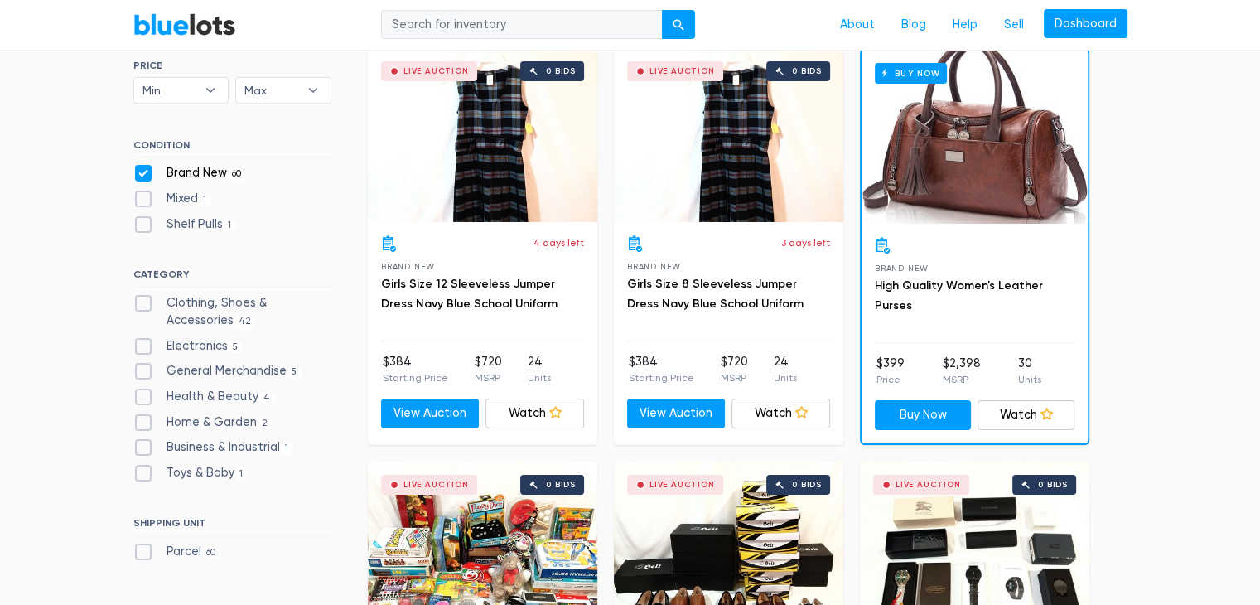
click at [983, 241] on div at bounding box center [975, 245] width 200 height 17
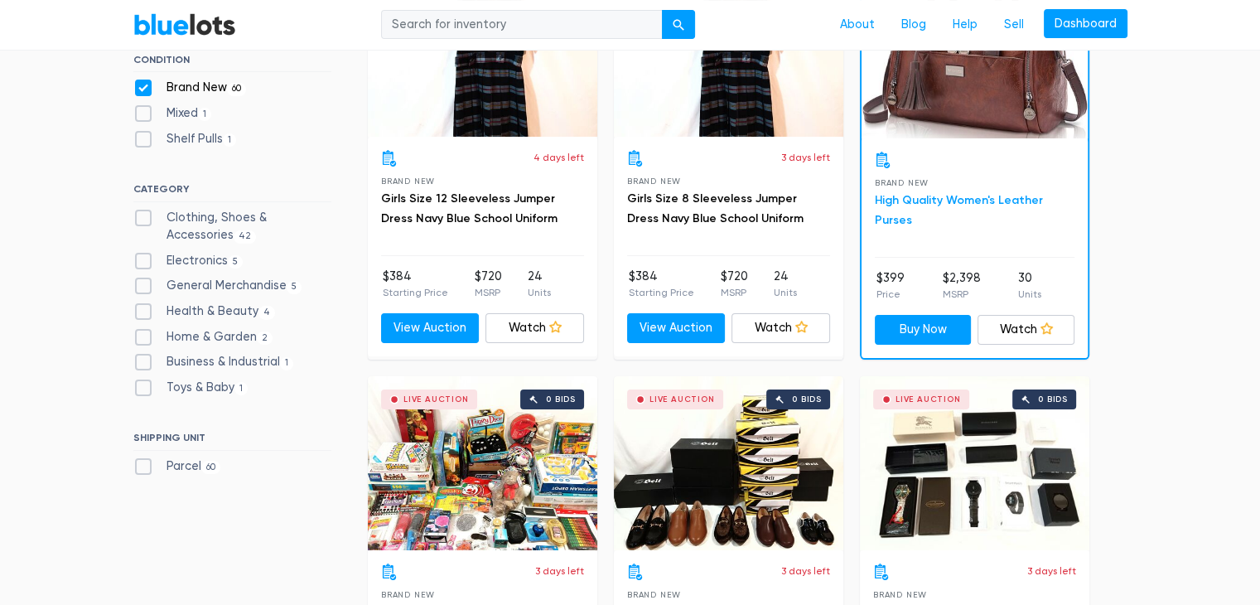
scroll to position [204, 0]
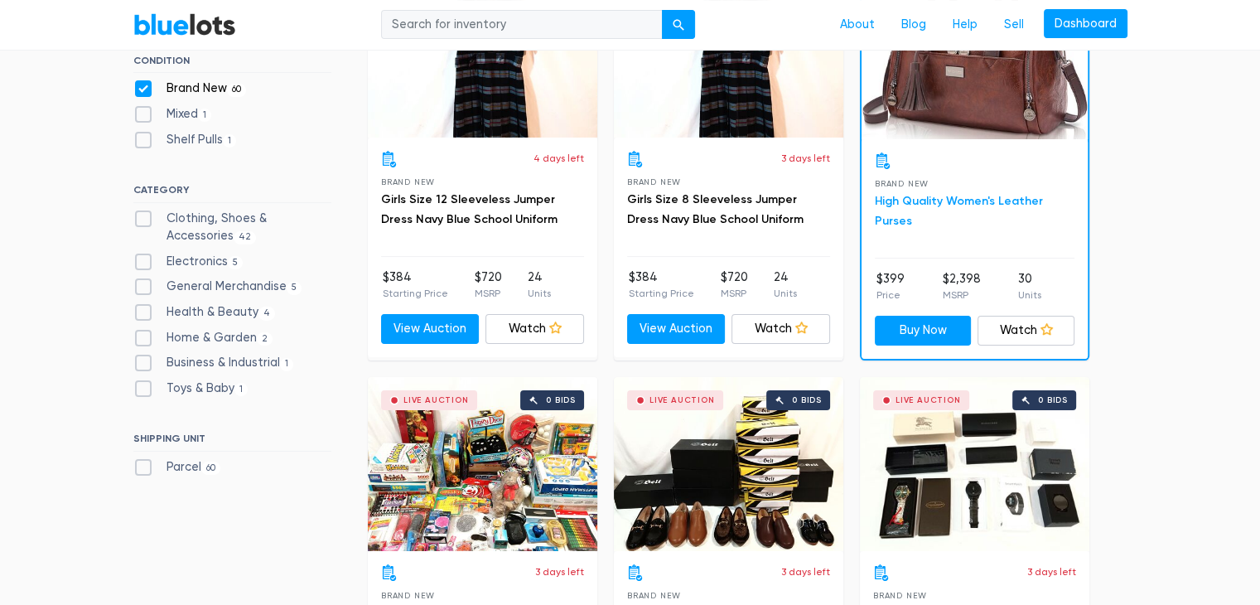
click at [944, 195] on link "High Quality Women's Leather Purses" at bounding box center [959, 211] width 168 height 34
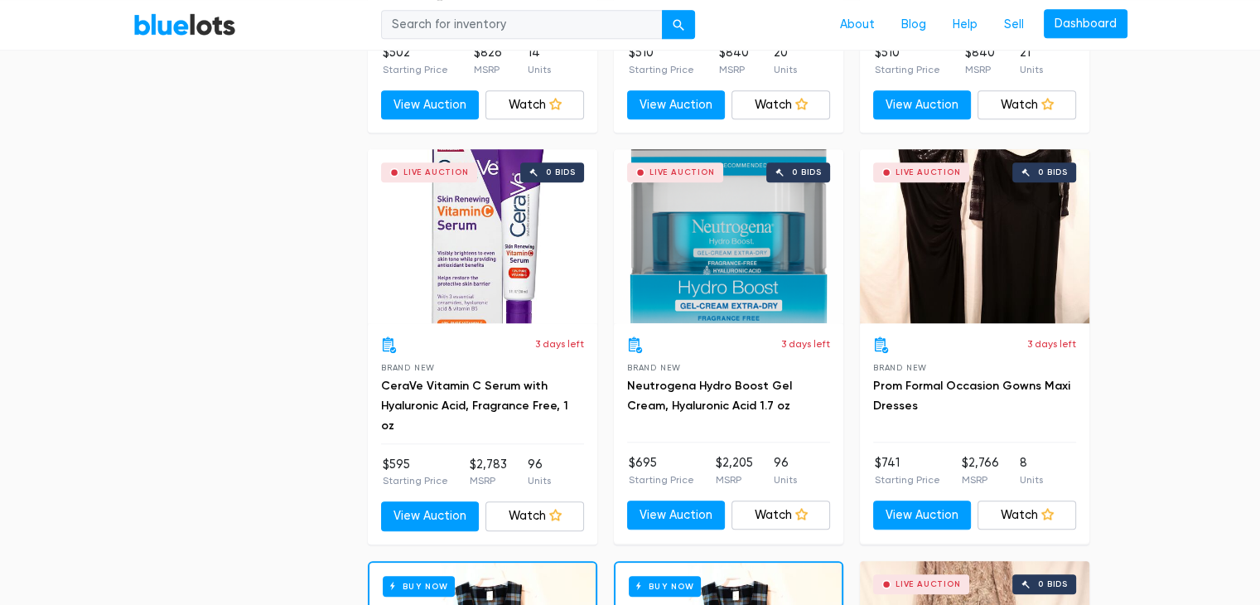
scroll to position [1408, 0]
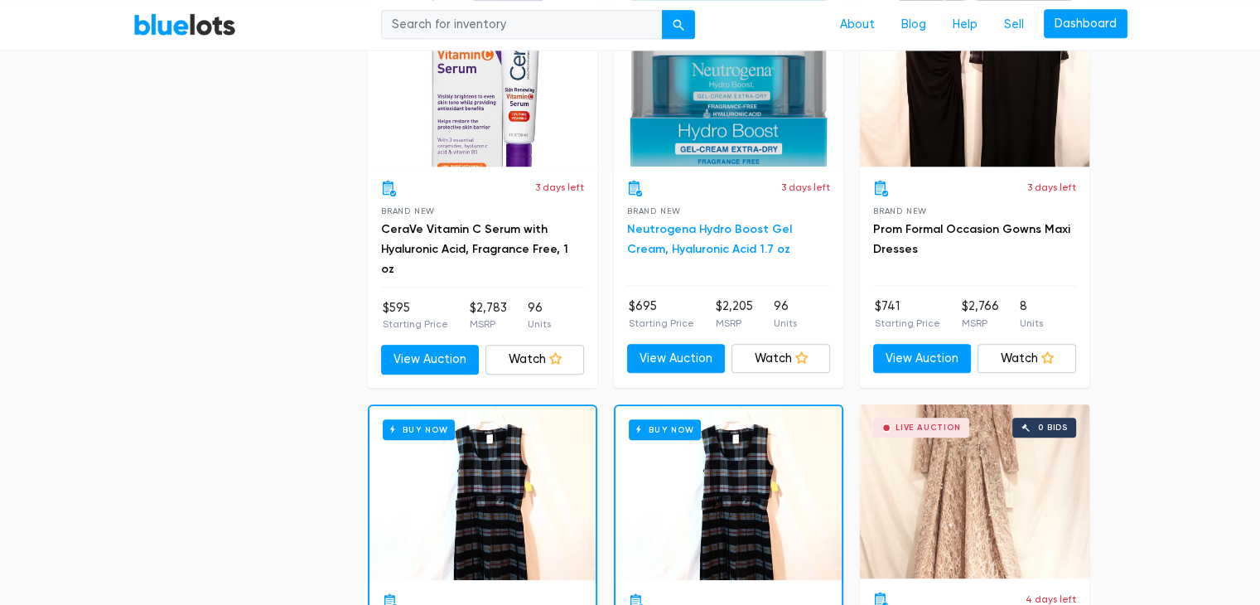
click at [685, 239] on link "Neutrogena Hydro Boost Gel Cream, Hyaluronic Acid 1.7 oz" at bounding box center [709, 239] width 165 height 34
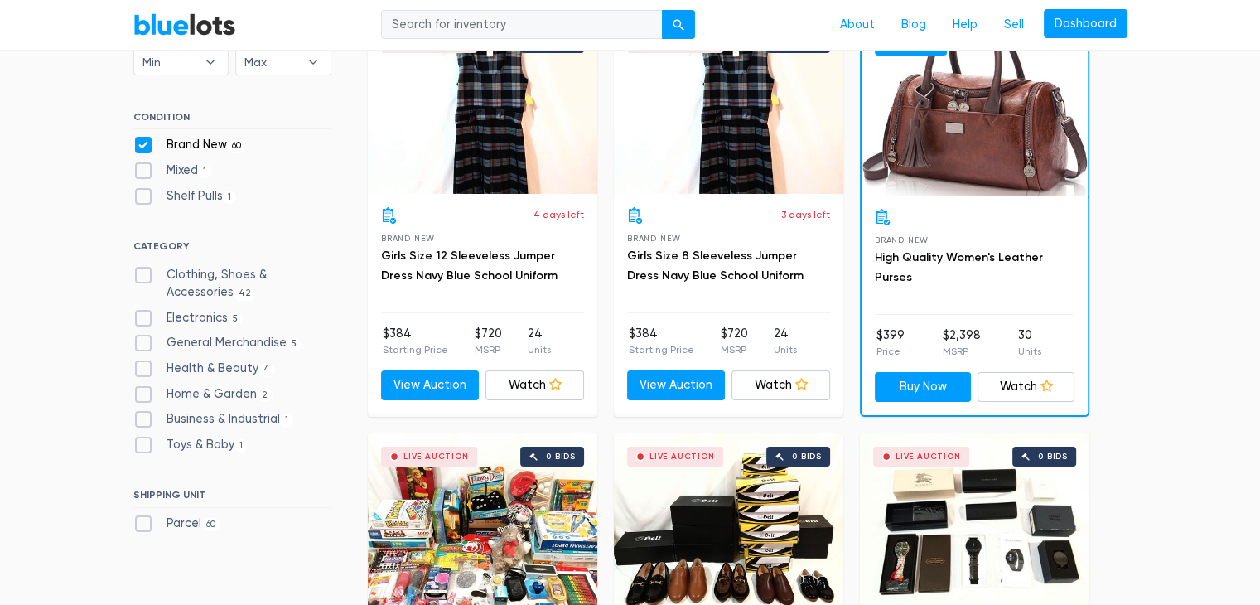
scroll to position [0, 0]
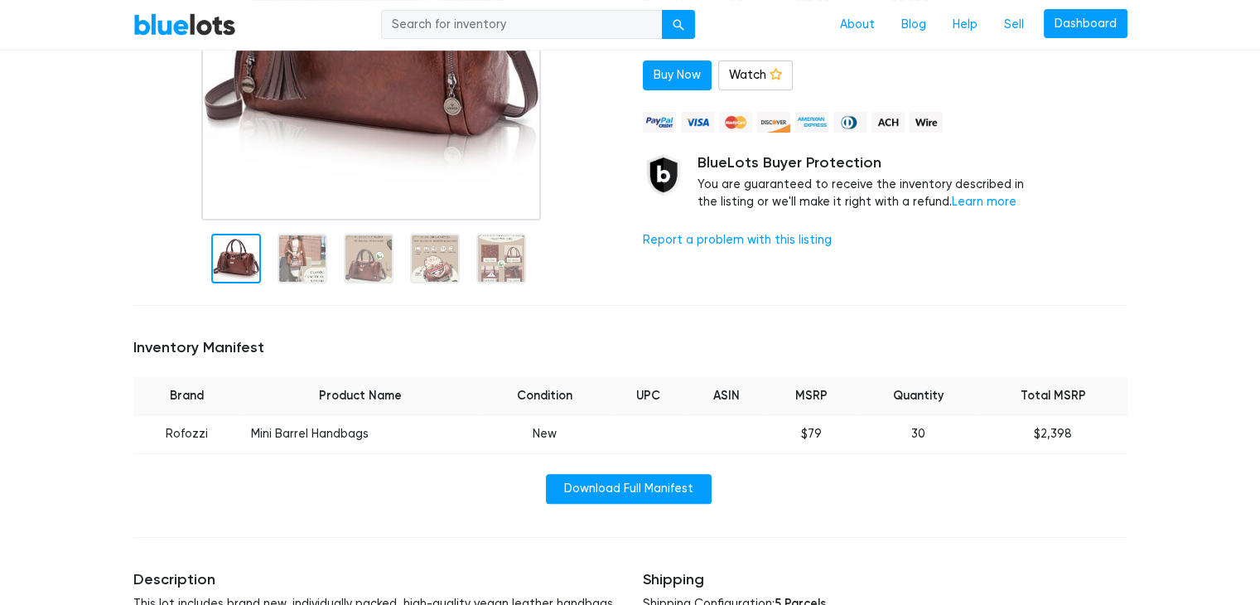
scroll to position [371, 0]
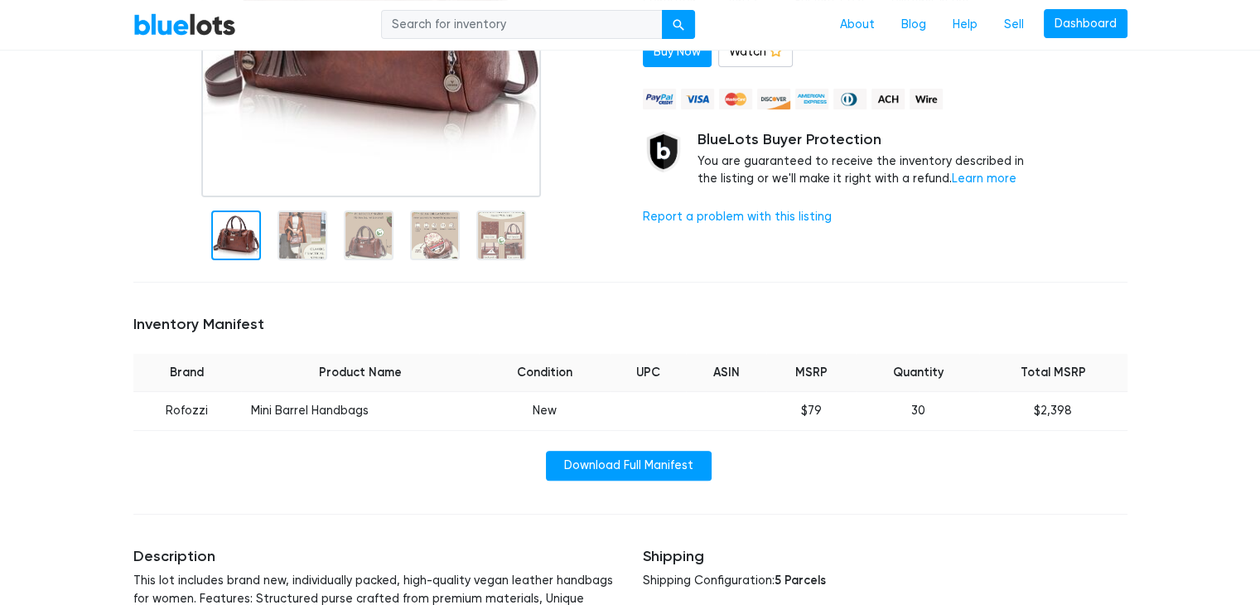
click at [177, 408] on td "Rofozzi" at bounding box center [187, 411] width 108 height 39
copy td "Rofozzi"
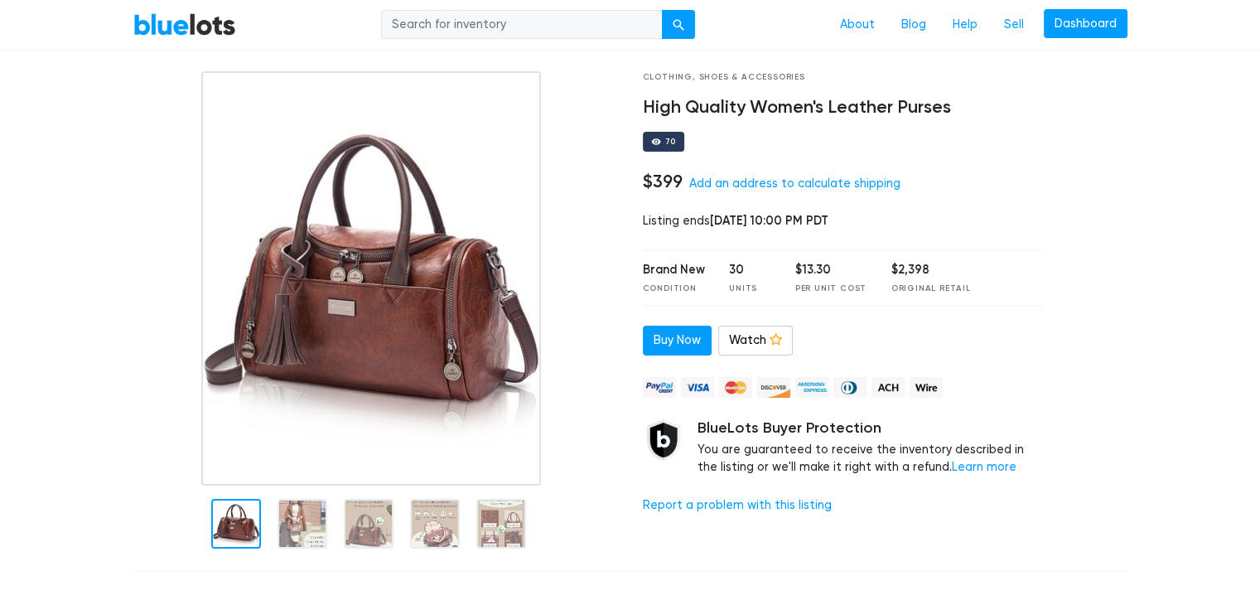
scroll to position [103, 0]
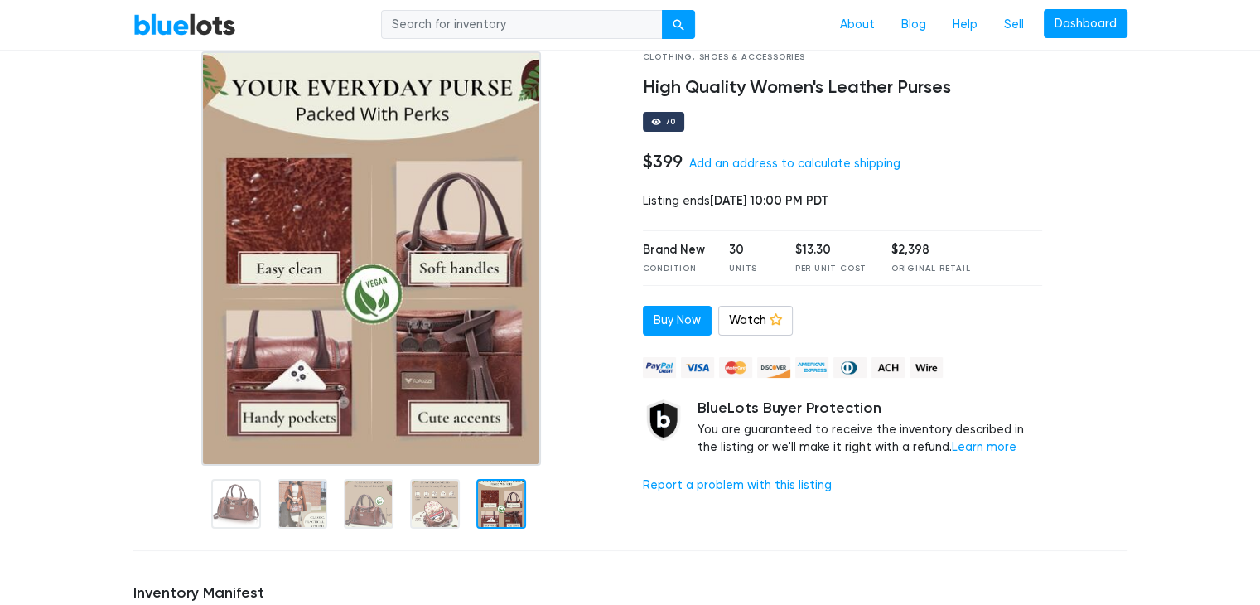
click at [360, 306] on img at bounding box center [371, 258] width 340 height 414
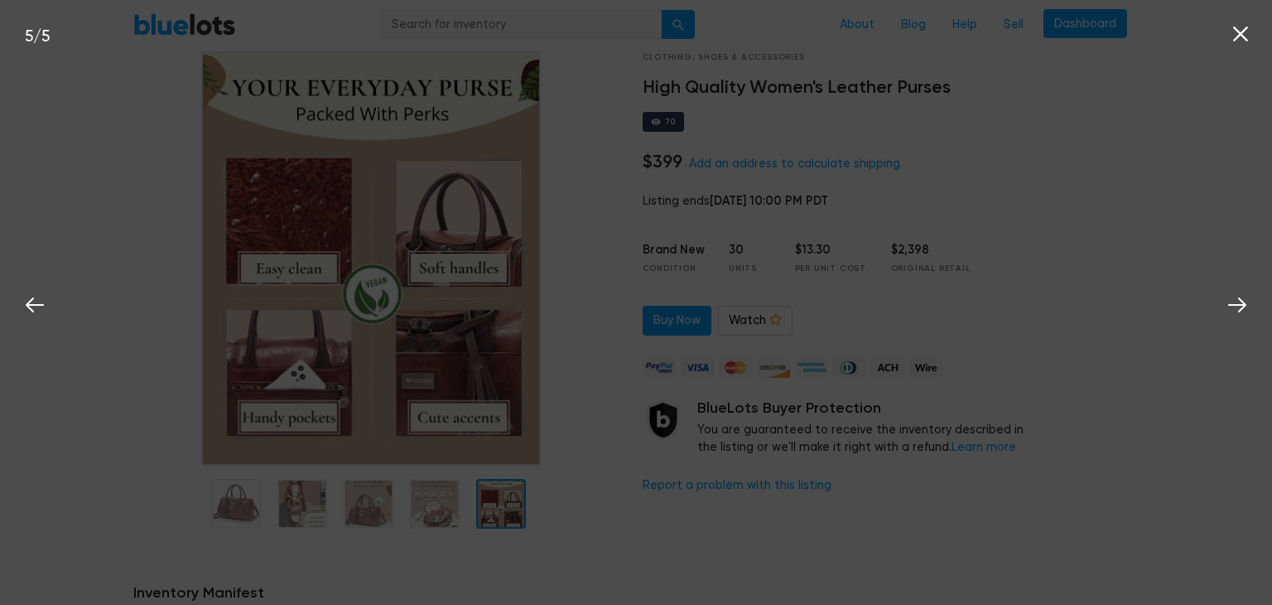
click at [1240, 26] on icon at bounding box center [1240, 34] width 25 height 25
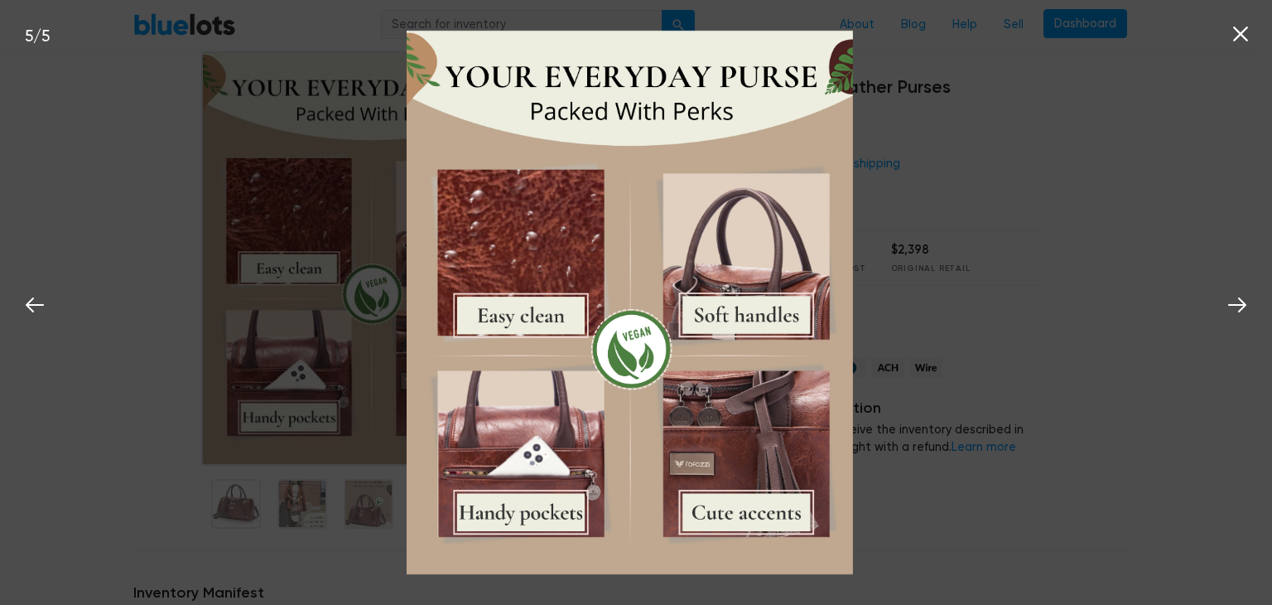
click at [1243, 27] on icon at bounding box center [1240, 34] width 25 height 25
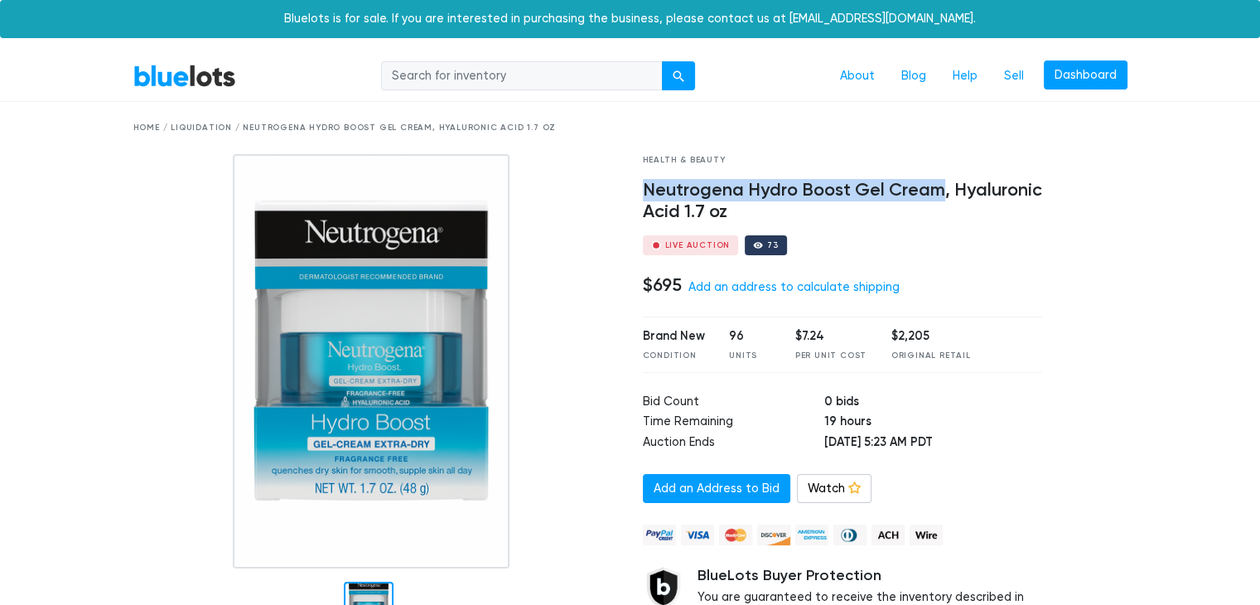
drag, startPoint x: 645, startPoint y: 193, endPoint x: 937, endPoint y: 183, distance: 291.7
click at [937, 183] on h4 "Neutrogena Hydro Boost Gel Cream, Hyaluronic Acid 1.7 oz" at bounding box center [843, 201] width 400 height 43
copy h4 "Neutrogena Hydro Boost Gel Cream"
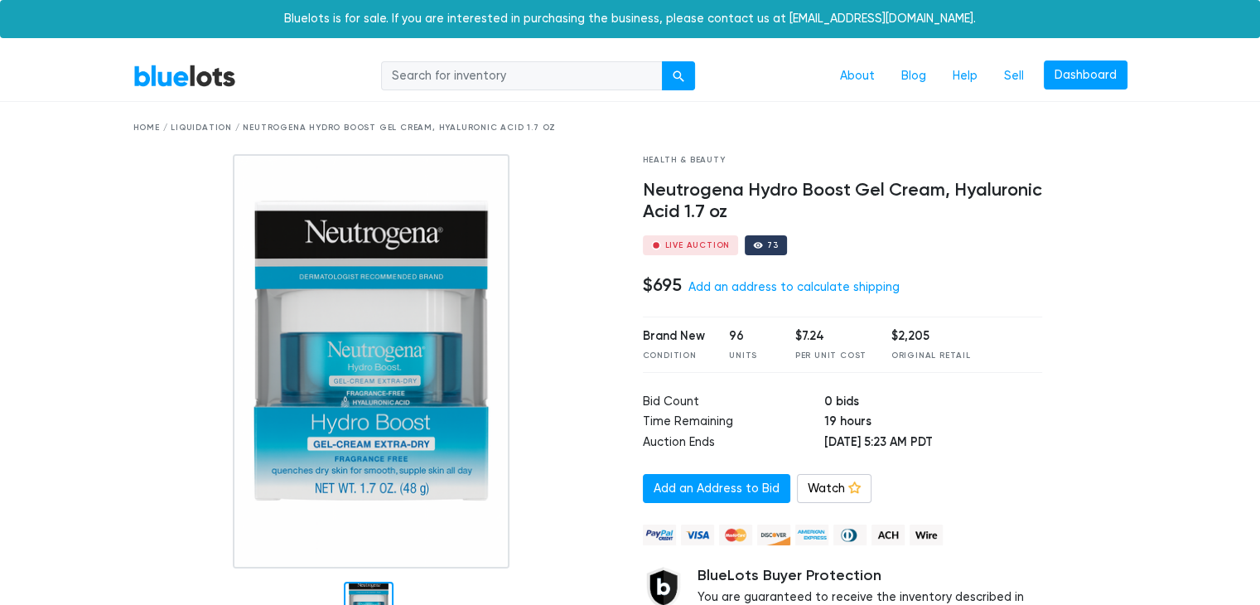
click at [864, 217] on h4 "Neutrogena Hydro Boost Gel Cream, Hyaluronic Acid 1.7 oz" at bounding box center [843, 201] width 400 height 43
drag, startPoint x: 954, startPoint y: 187, endPoint x: 676, endPoint y: 214, distance: 279.5
click at [676, 214] on h4 "Neutrogena Hydro Boost Gel Cream, Hyaluronic Acid 1.7 oz" at bounding box center [843, 201] width 400 height 43
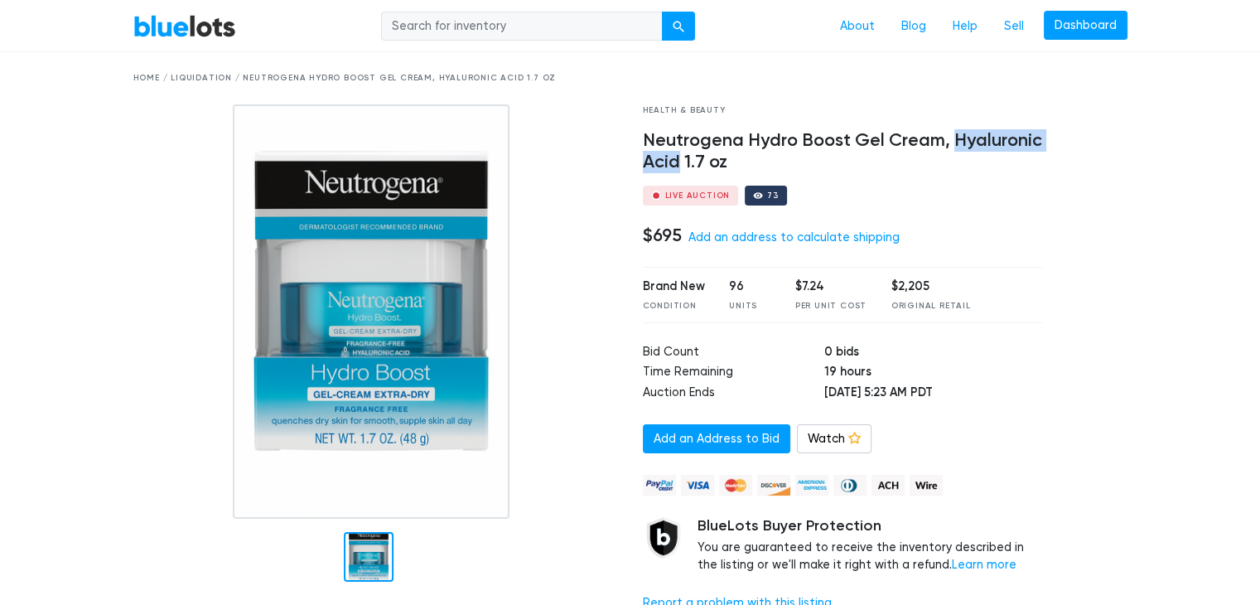
scroll to position [66, 0]
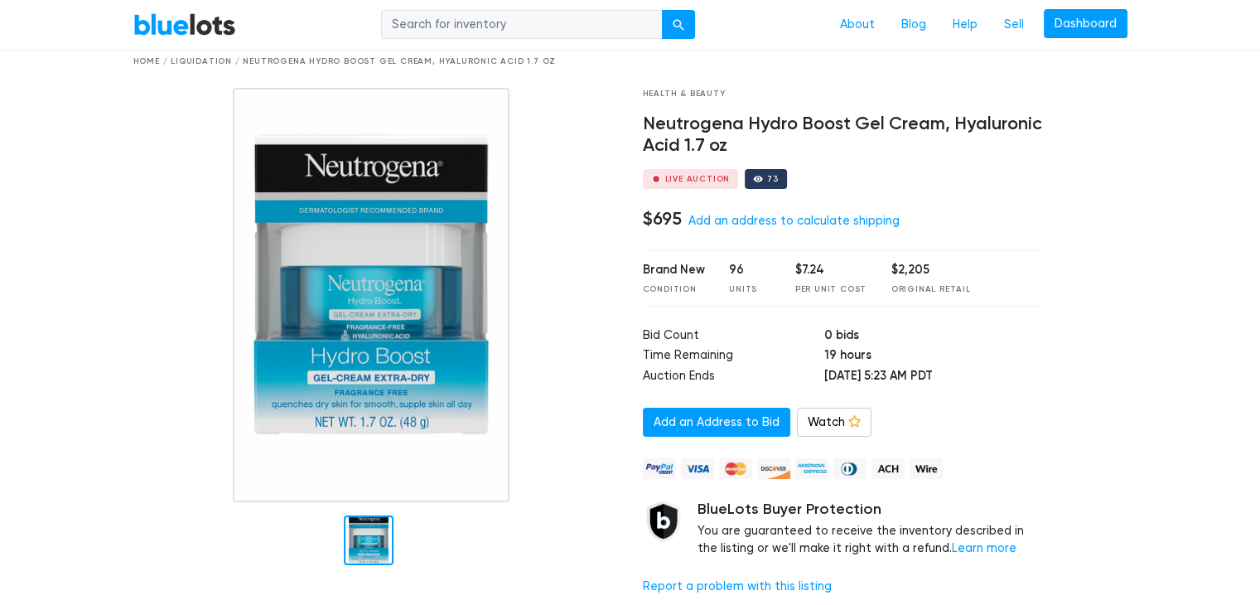
click at [805, 151] on h4 "Neutrogena Hydro Boost Gel Cream, Hyaluronic Acid 1.7 oz" at bounding box center [843, 134] width 400 height 43
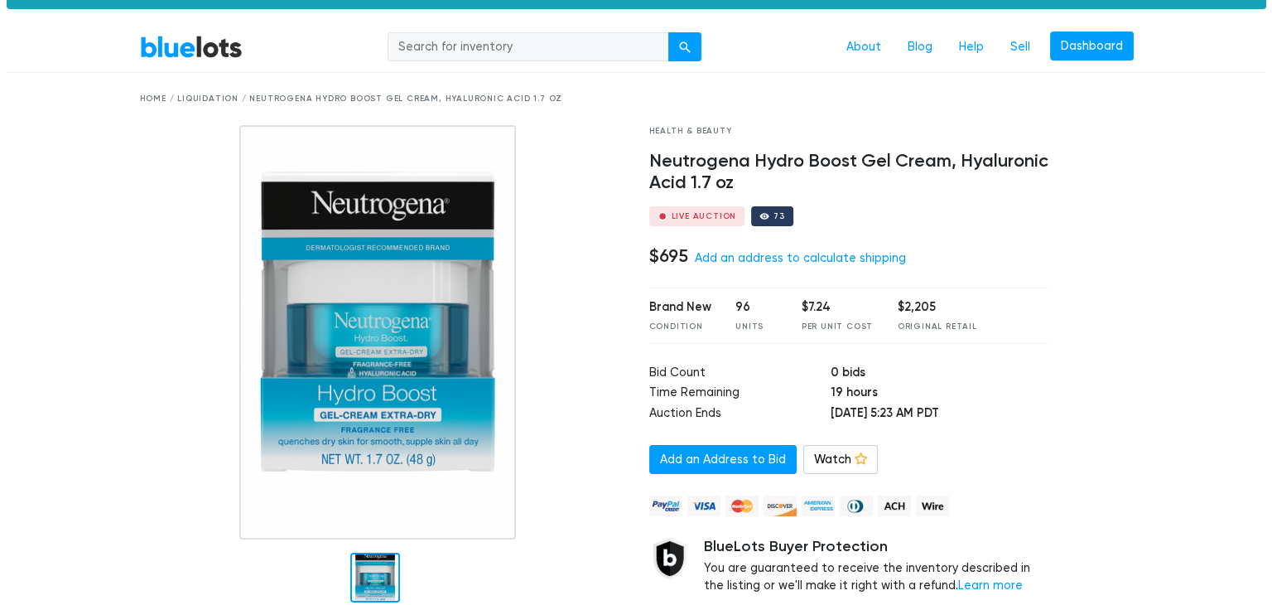
scroll to position [17, 0]
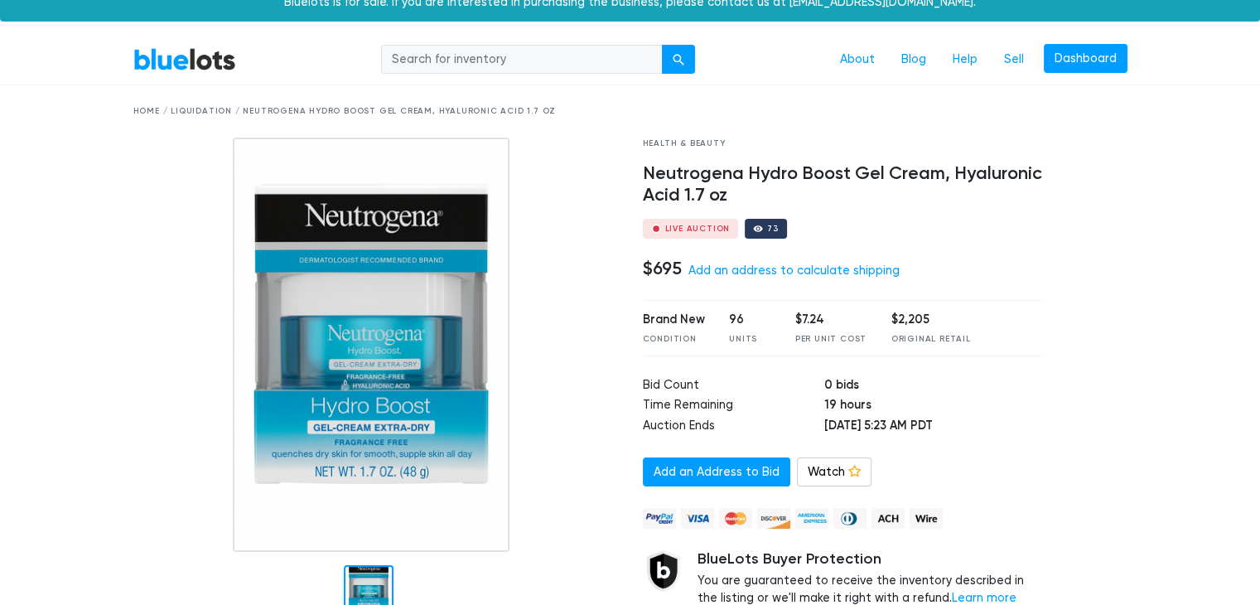
click at [792, 282] on div "Health & Beauty Neutrogena Hydro Boost Gel Cream, Hyaluronic Acid 1.7 oz Live A…" at bounding box center [842, 397] width 425 height 521
click at [759, 271] on link "Add an address to calculate shipping" at bounding box center [793, 270] width 211 height 14
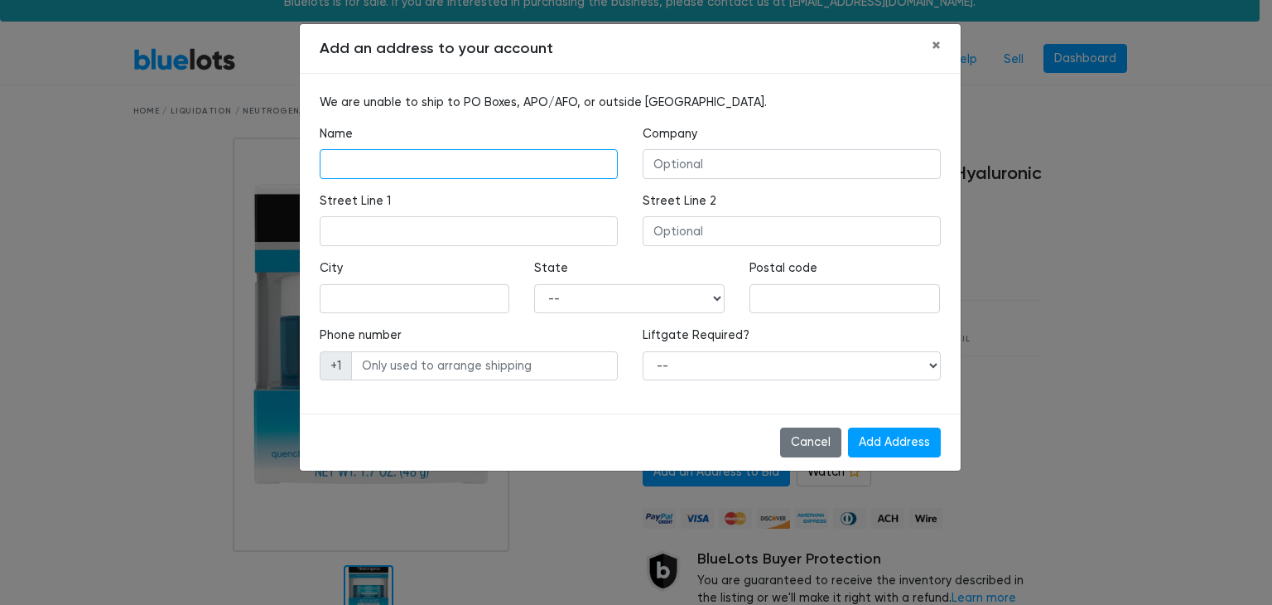
click at [437, 171] on input "text" at bounding box center [469, 164] width 298 height 30
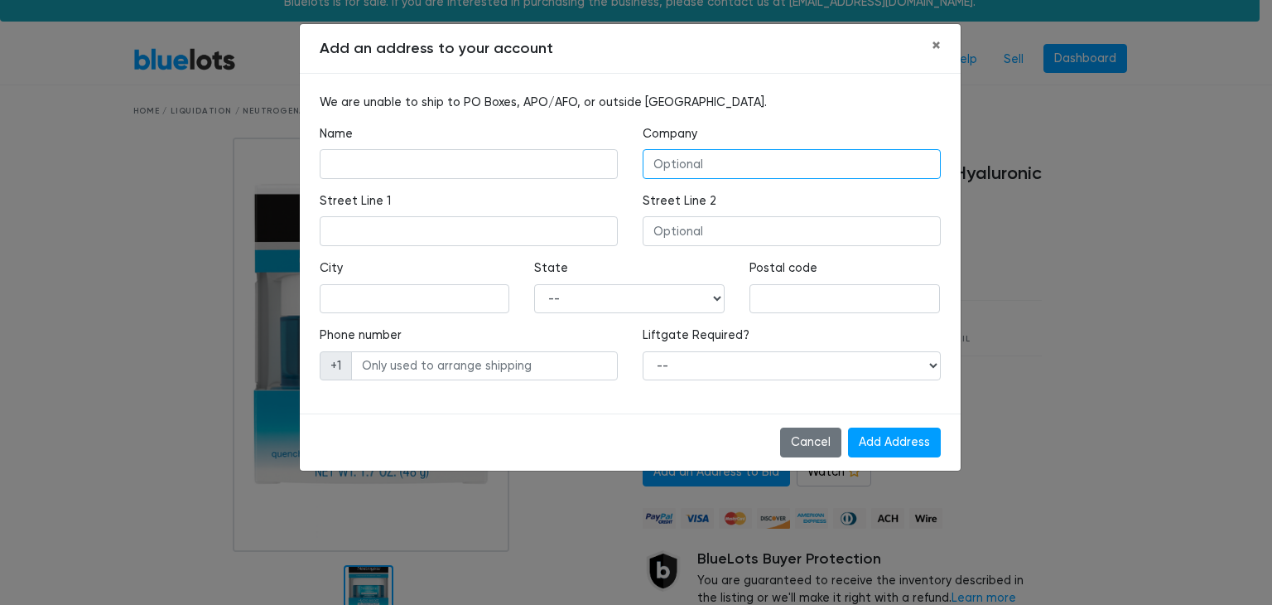
click at [700, 170] on input "text" at bounding box center [792, 164] width 298 height 30
type input "LBOE Prep"
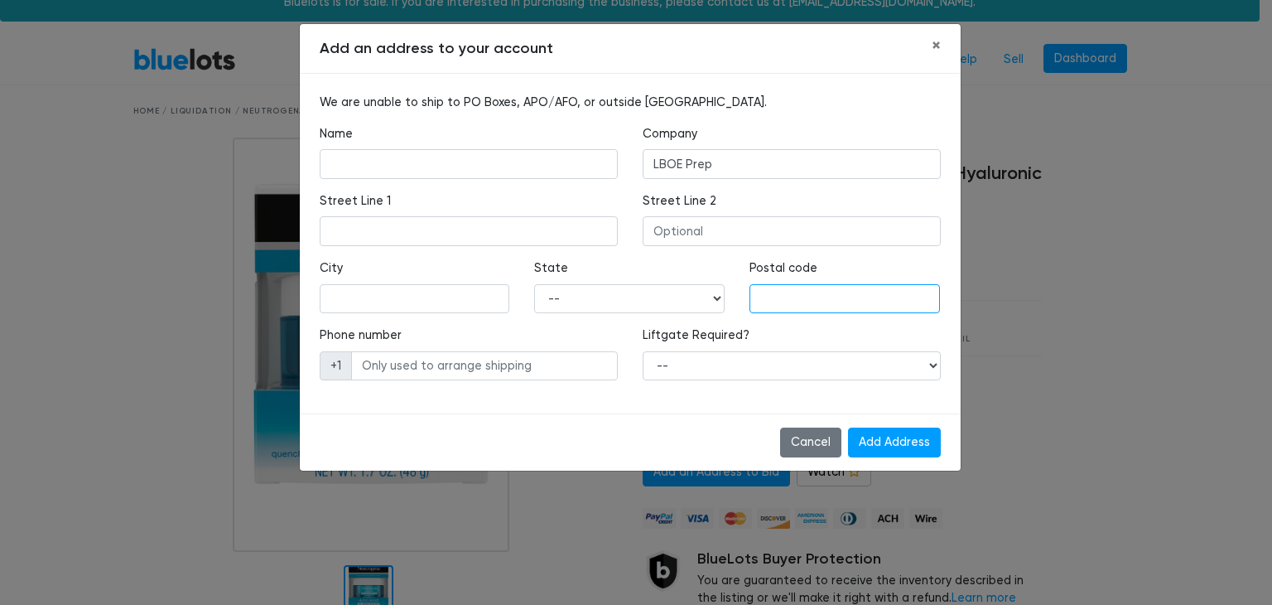
click at [769, 296] on input "text" at bounding box center [844, 299] width 190 height 30
click at [649, 302] on select "-- Alabama Alaska Arizona Arkansas California Colorado Connecticut Delaware Dis…" at bounding box center [629, 299] width 190 height 30
click at [445, 284] on input "text" at bounding box center [415, 299] width 190 height 30
click at [655, 359] on select "-- Yes No" at bounding box center [792, 366] width 298 height 30
click at [544, 365] on input "text" at bounding box center [484, 366] width 267 height 30
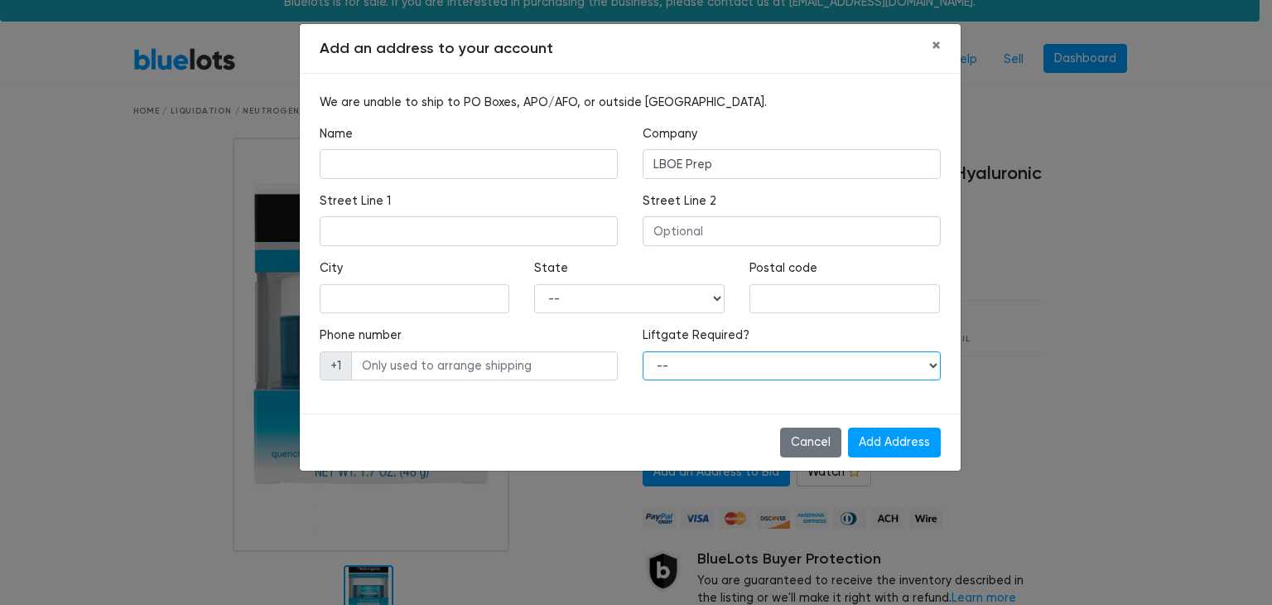
click at [658, 369] on select "-- Yes No" at bounding box center [792, 366] width 298 height 30
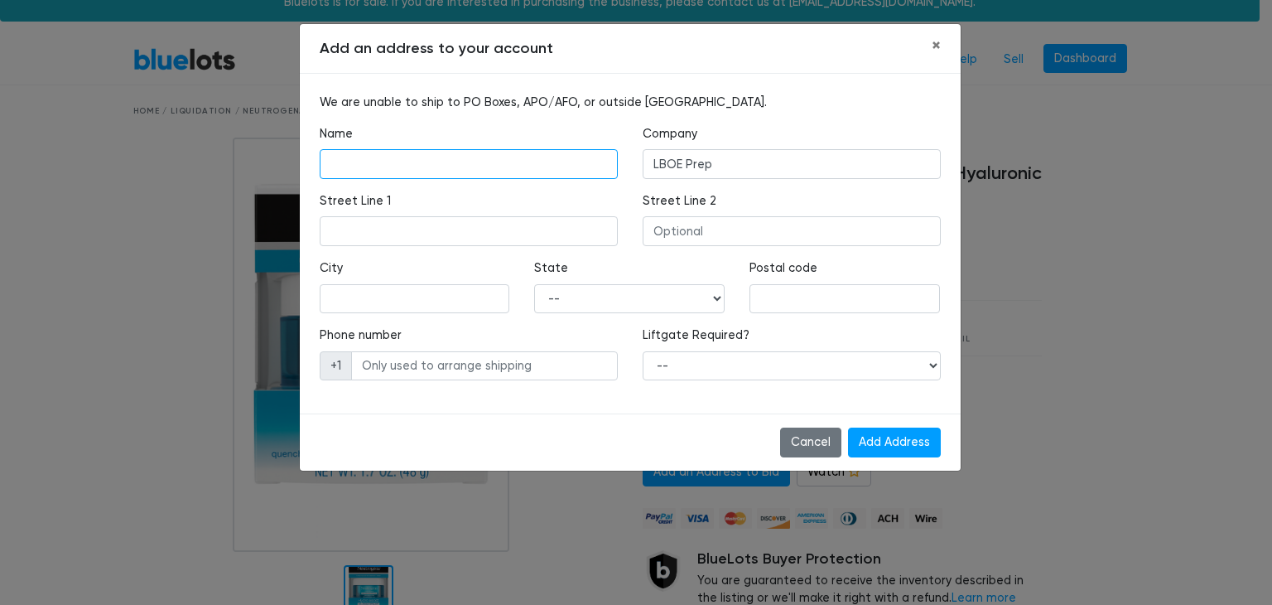
click at [461, 157] on input "text" at bounding box center [469, 164] width 298 height 30
paste input "2799 BUELL DR # 53120 EAST TROY, WI 53120-2672 US"
type input "2799 BUELL DR # 53120 EAST TROY, WI 53120-2672 US"
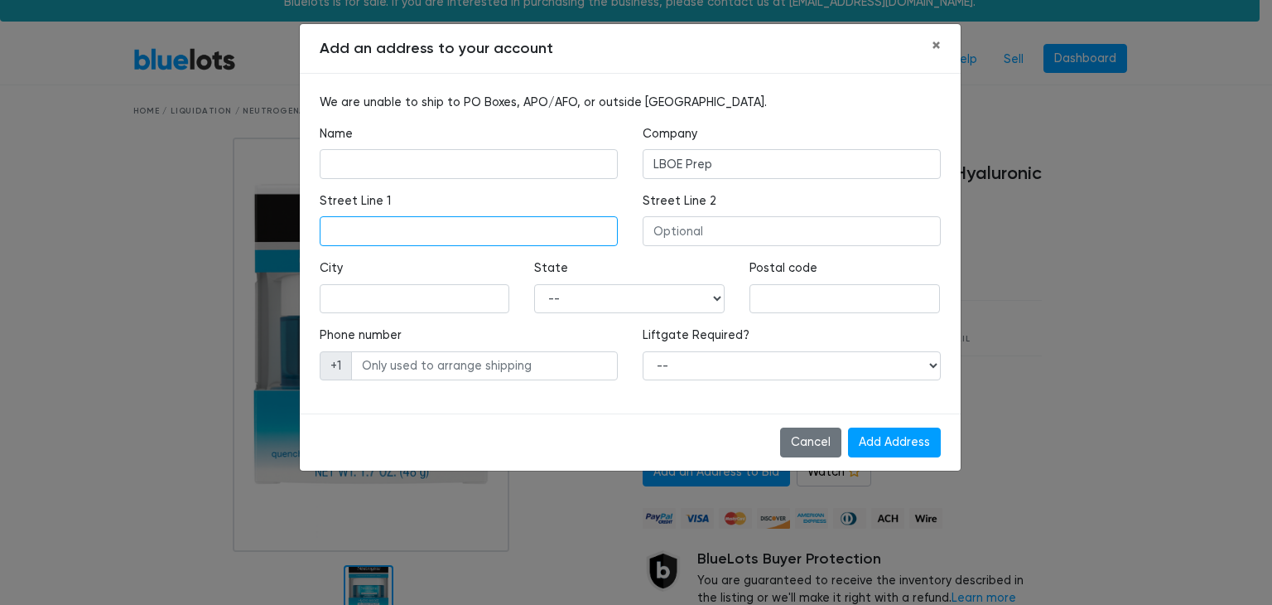
click at [463, 224] on input "text" at bounding box center [469, 231] width 298 height 30
paste input "2799 BUELL DR # 53120 EAST TROY, WI 53120-2672 US"
click at [409, 234] on input "2799 BUELL DR # 53120 EAST TROY, WI 53120-2672 US" at bounding box center [469, 231] width 298 height 30
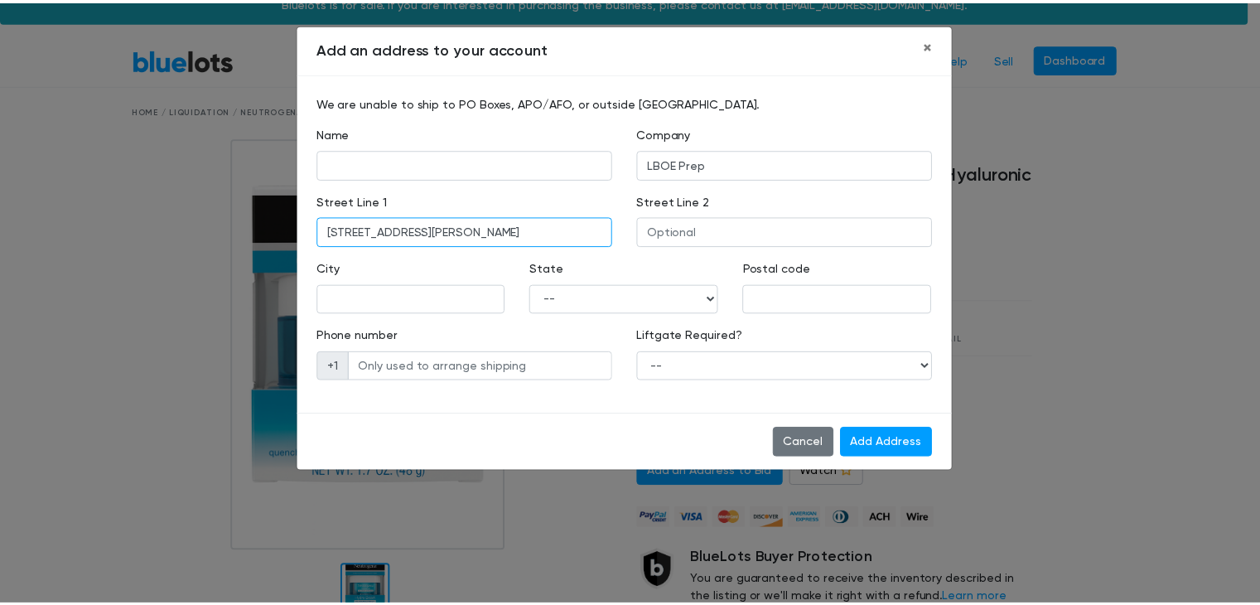
scroll to position [0, 0]
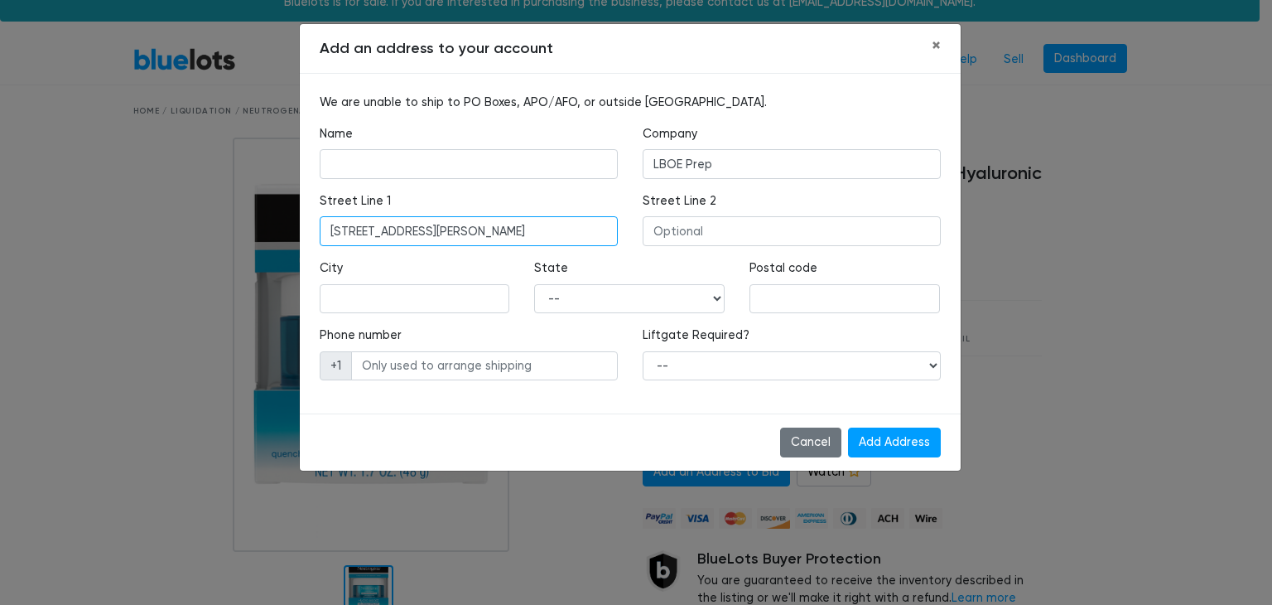
click at [431, 235] on input "2799 BUELL DR 53120 EAST TROY, WI 53120-2672 US" at bounding box center [469, 231] width 298 height 30
drag, startPoint x: 556, startPoint y: 236, endPoint x: 494, endPoint y: 226, distance: 62.1
click at [494, 226] on input "2799 BUELL DR EAST TROY, WI 53120-2672 US" at bounding box center [469, 231] width 298 height 30
type input "2799 BUELL DR EAST TROY, WI 53120-2672 US"
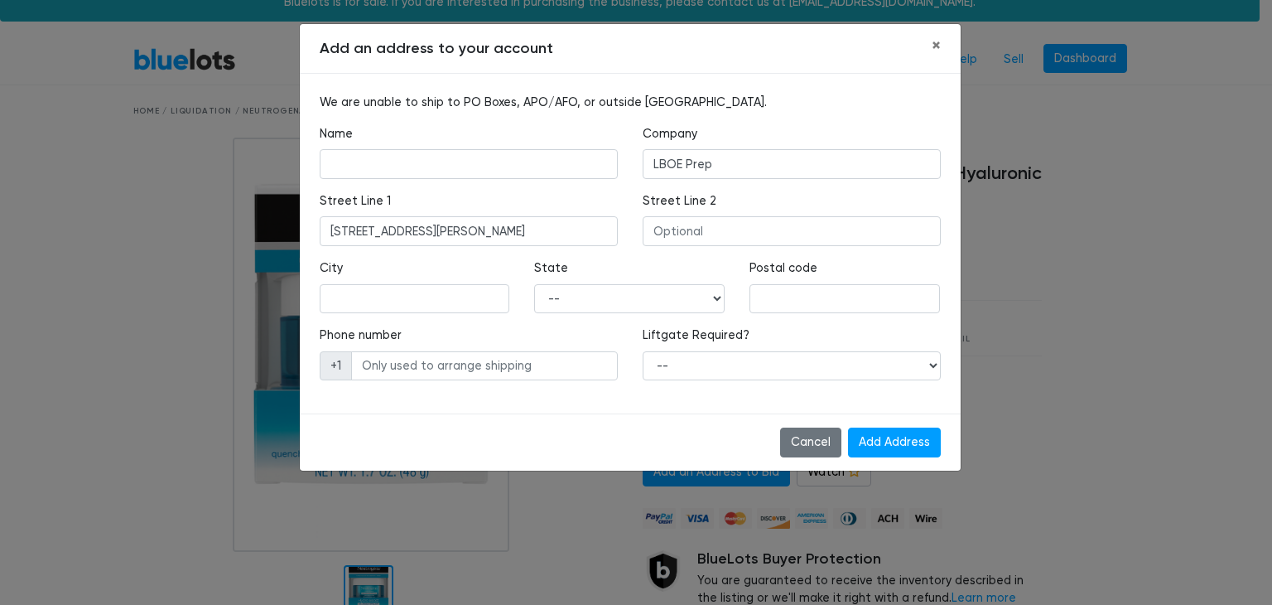
click at [397, 314] on div "City" at bounding box center [414, 292] width 215 height 67
click at [899, 296] on input "text" at bounding box center [844, 299] width 190 height 30
paste input "53120"
drag, startPoint x: 557, startPoint y: 234, endPoint x: 492, endPoint y: 233, distance: 64.6
click at [492, 233] on input "2799 BUELL DR EAST TROY, WI 53120-2672 US" at bounding box center [469, 231] width 298 height 30
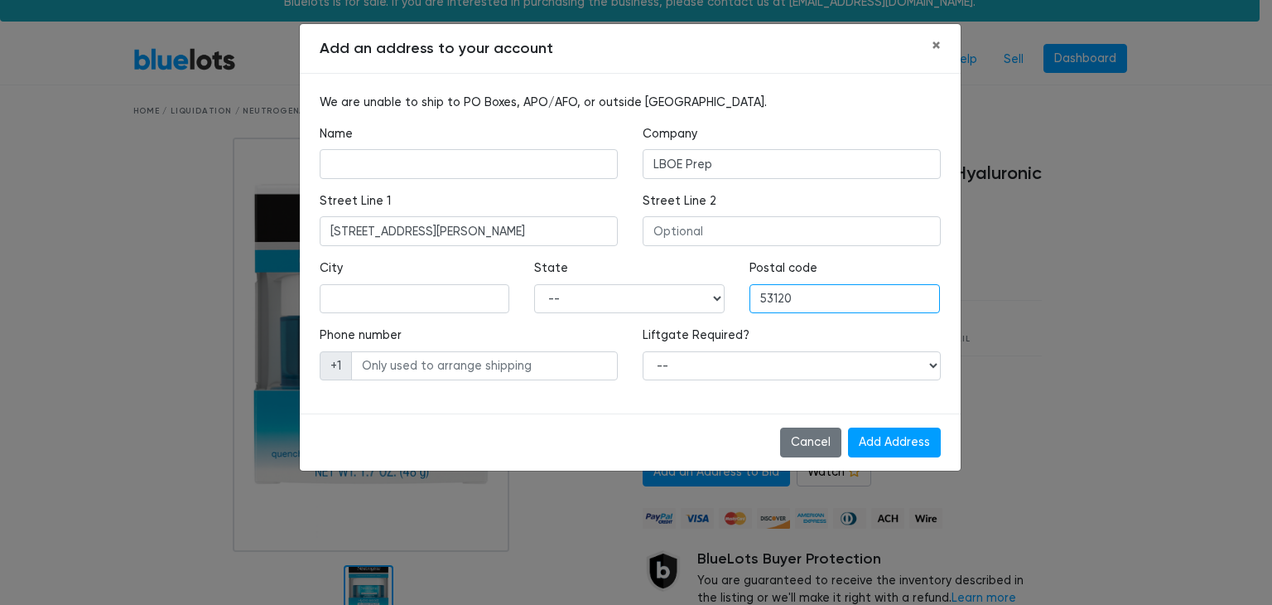
click at [804, 294] on input "53120" at bounding box center [844, 299] width 190 height 30
paste input "5312"
paste input "5"
click at [792, 293] on input "5312" at bounding box center [844, 299] width 190 height 30
type input "53120"
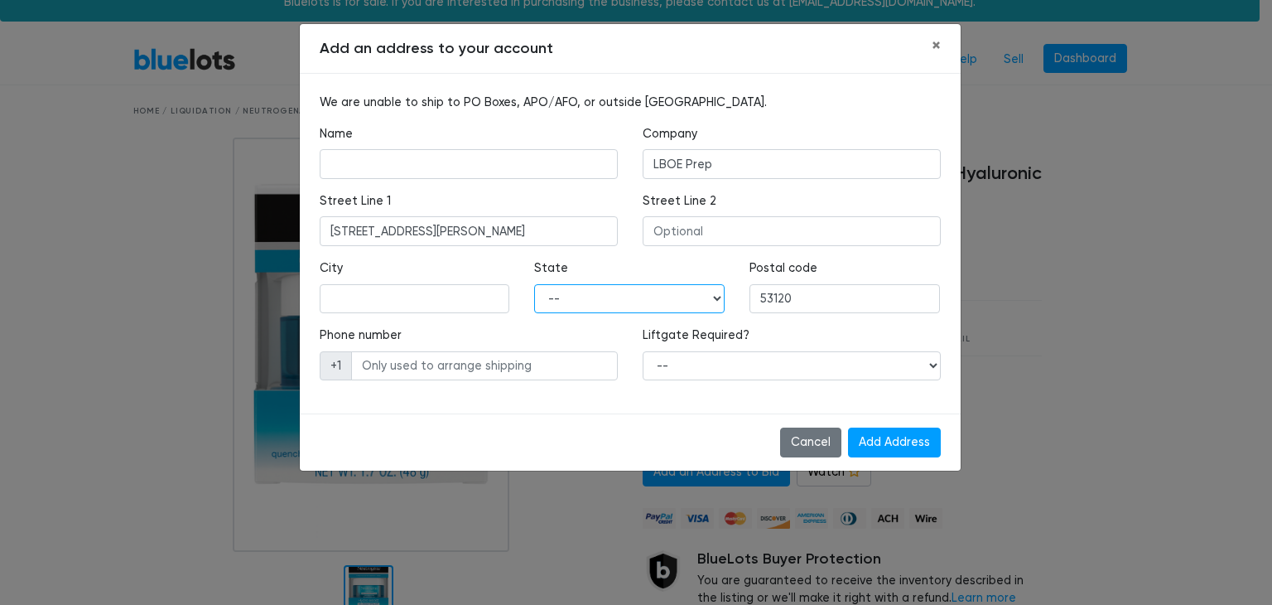
click at [713, 293] on select "-- Alabama Alaska Arizona Arkansas California Colorado Connecticut Delaware Dis…" at bounding box center [629, 299] width 190 height 30
click at [641, 302] on select "-- Alabama Alaska Arizona Arkansas California Colorado Connecticut Delaware Dis…" at bounding box center [629, 299] width 190 height 30
click at [622, 301] on select "-- Alabama Alaska Arizona Arkansas California Colorado Connecticut Delaware Dis…" at bounding box center [629, 299] width 190 height 30
click at [624, 298] on select "-- Alabama Alaska Arizona Arkansas California Colorado Connecticut Delaware Dis…" at bounding box center [629, 299] width 190 height 30
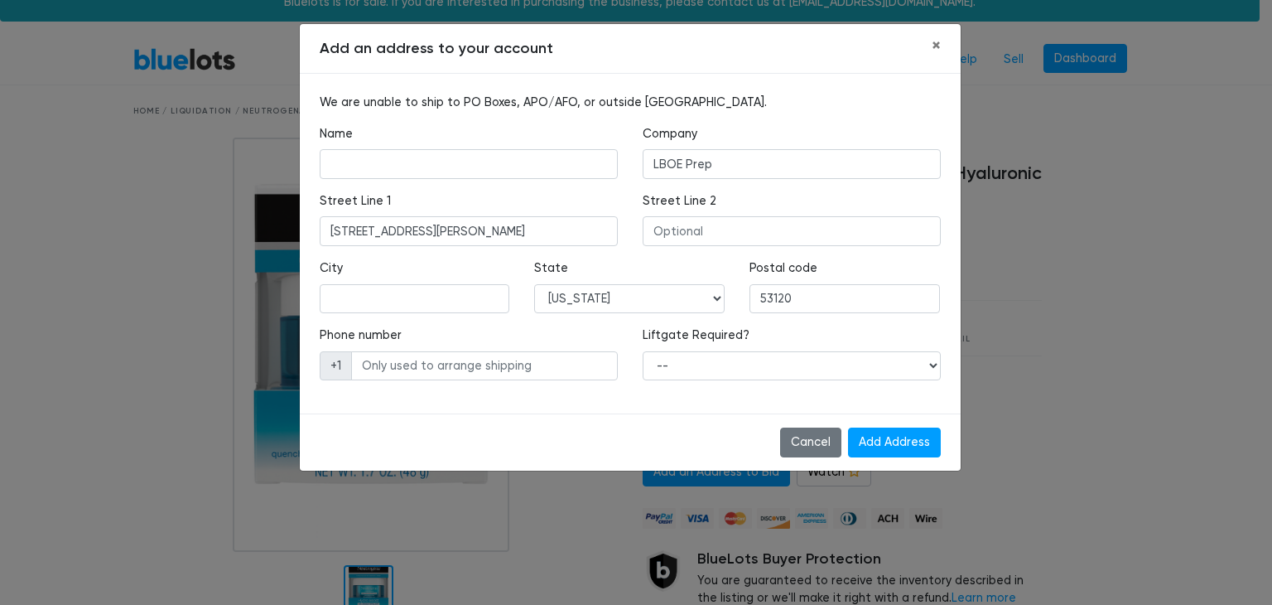
click at [518, 304] on div "City" at bounding box center [414, 292] width 215 height 67
click at [649, 309] on select "-- Alabama Alaska Arizona Arkansas California Colorado Connecticut Delaware Dis…" at bounding box center [629, 299] width 190 height 30
select select "WI"
click at [534, 284] on select "-- Alabama Alaska Arizona Arkansas California Colorado Connecticut Delaware Dis…" at bounding box center [629, 299] width 190 height 30
click at [474, 294] on input "text" at bounding box center [415, 299] width 190 height 30
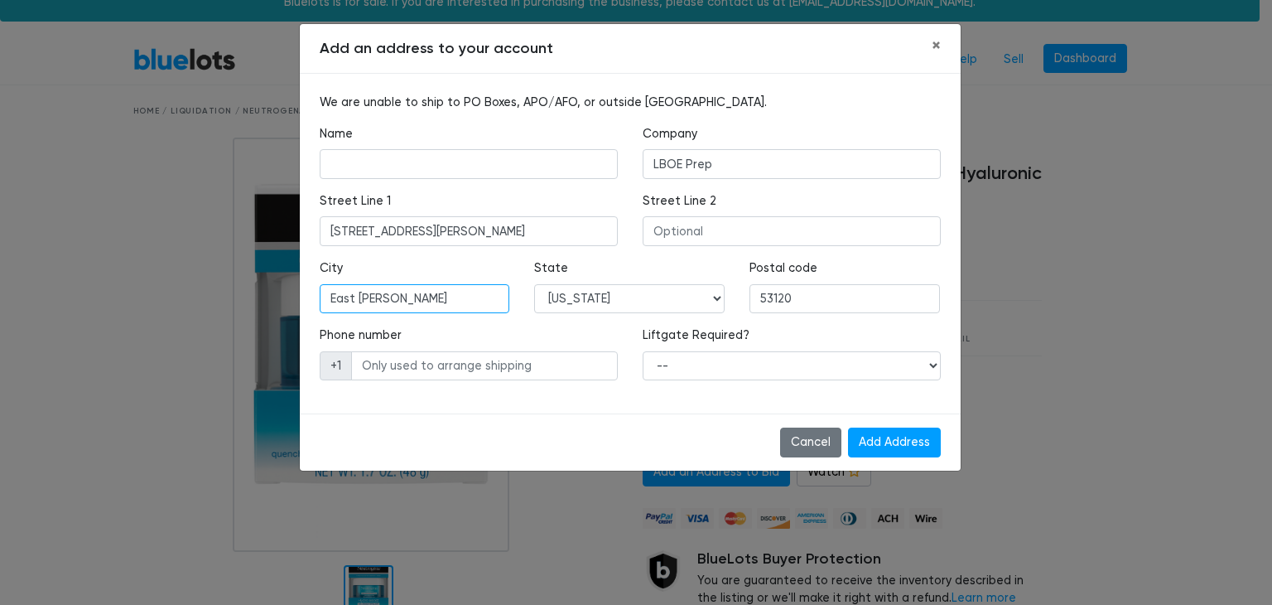
type input "East troy"
click at [807, 268] on label "Postal code" at bounding box center [783, 268] width 68 height 18
click at [671, 364] on select "-- Yes No" at bounding box center [792, 366] width 298 height 30
select select "0"
click at [643, 351] on select "-- Yes No" at bounding box center [792, 366] width 298 height 30
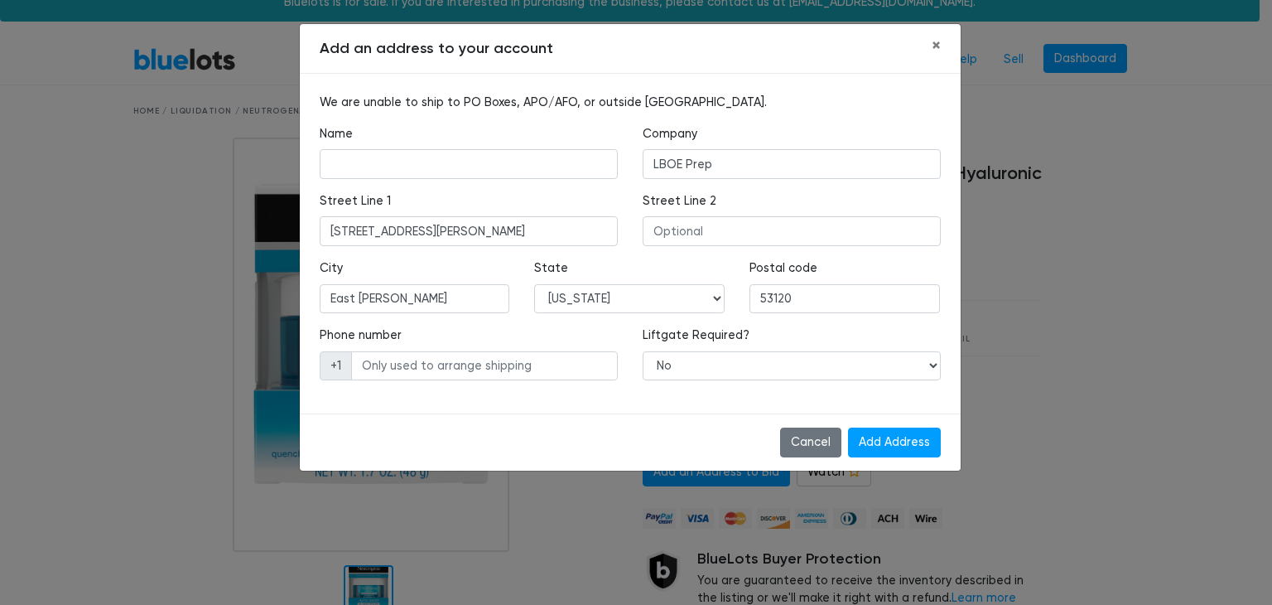
click at [480, 179] on div "Name" at bounding box center [468, 158] width 323 height 67
click at [446, 164] on input "text" at bounding box center [469, 164] width 298 height 30
type input "LBOE Prep/Little Commerce"
click at [460, 193] on div "Street Line 1 2799 BUELL DR EAST TROY, WI 53120-2672 US" at bounding box center [469, 219] width 298 height 54
click at [897, 445] on input "Add Address" at bounding box center [894, 442] width 93 height 30
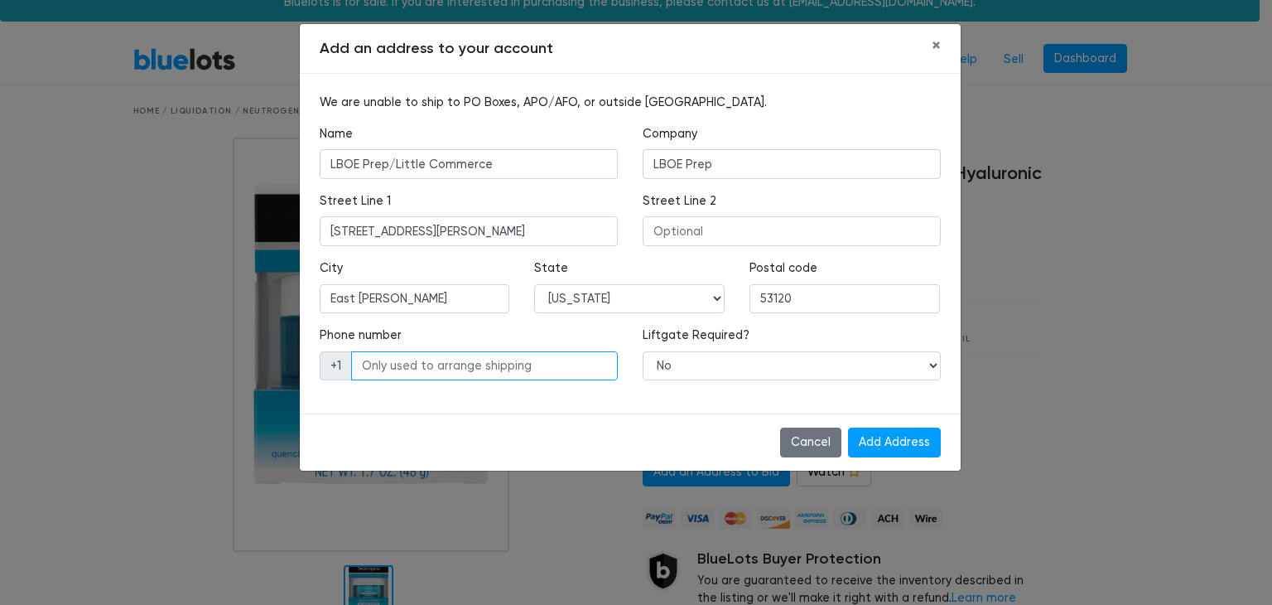
click at [468, 375] on input "text" at bounding box center [484, 366] width 267 height 30
paste input "17164604782"
click at [515, 354] on input "17164604782" at bounding box center [484, 366] width 267 height 30
type input "17164604782"
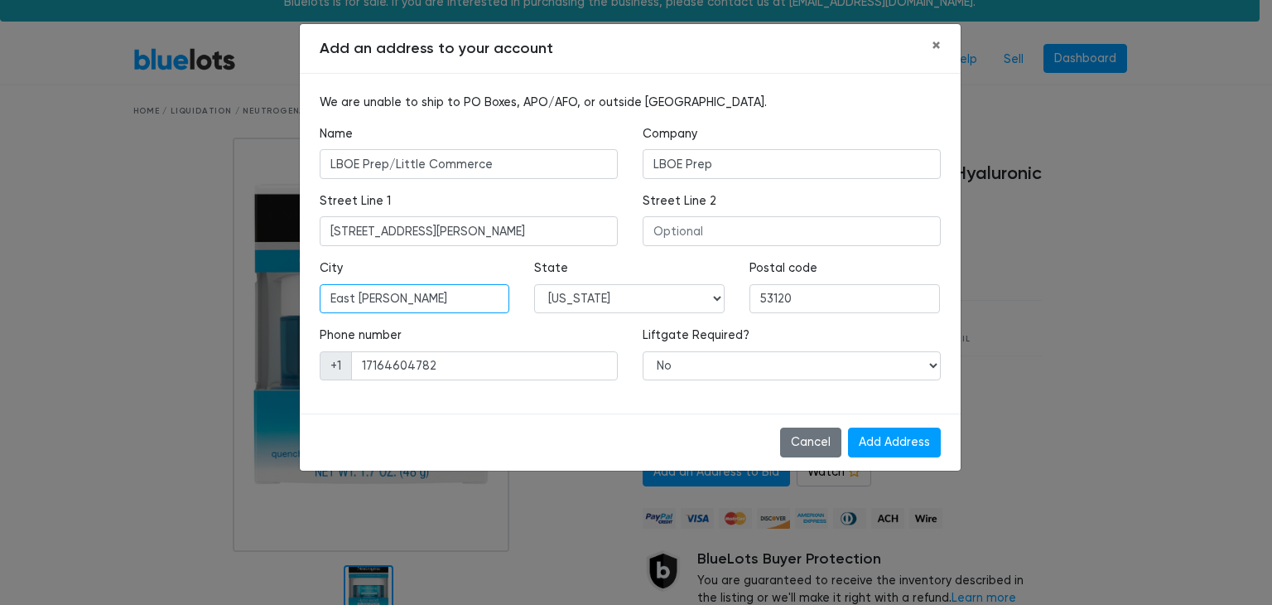
click at [403, 309] on input "East troy" at bounding box center [415, 299] width 190 height 30
click at [532, 312] on div "State -- Alabama Alaska Arizona Arkansas California Colorado Connecticut Delawa…" at bounding box center [629, 292] width 215 height 67
click at [360, 369] on input "17164604782" at bounding box center [484, 366] width 267 height 30
click at [890, 441] on input "Add Address" at bounding box center [894, 442] width 93 height 30
